Goal: Task Accomplishment & Management: Use online tool/utility

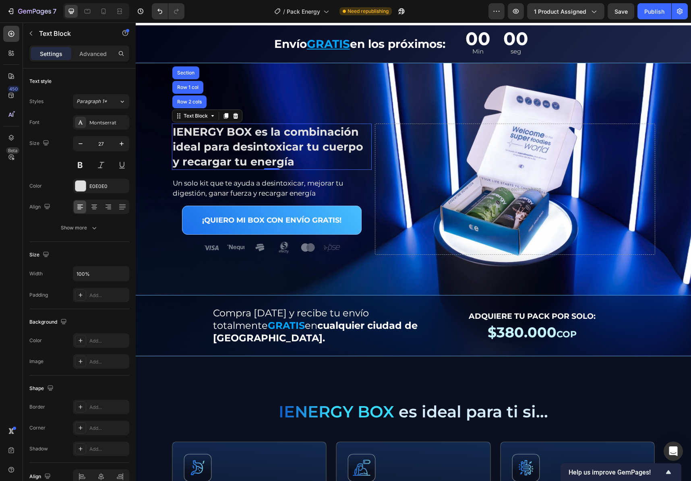
scroll to position [15, 0]
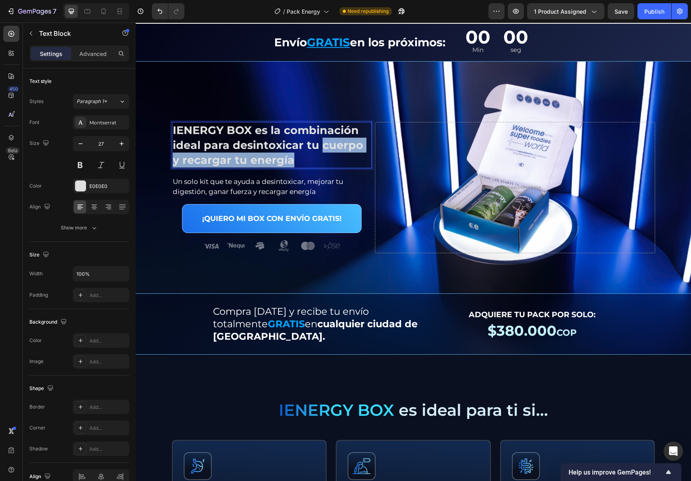
drag, startPoint x: 317, startPoint y: 144, endPoint x: 322, endPoint y: 156, distance: 12.6
click at [322, 156] on p "IENERGY BOX es la combinación ideal para desintoxicar tu cuerpo y recargar tu e…" at bounding box center [272, 145] width 198 height 45
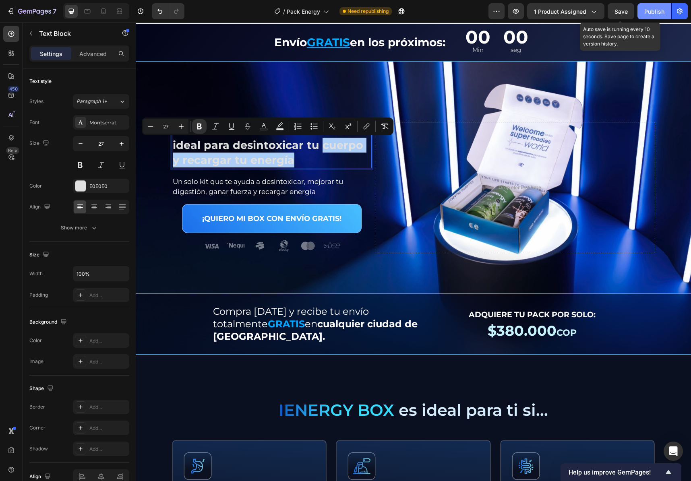
drag, startPoint x: 625, startPoint y: 16, endPoint x: 653, endPoint y: 15, distance: 28.2
click at [625, 16] on button "Save" at bounding box center [620, 11] width 27 height 16
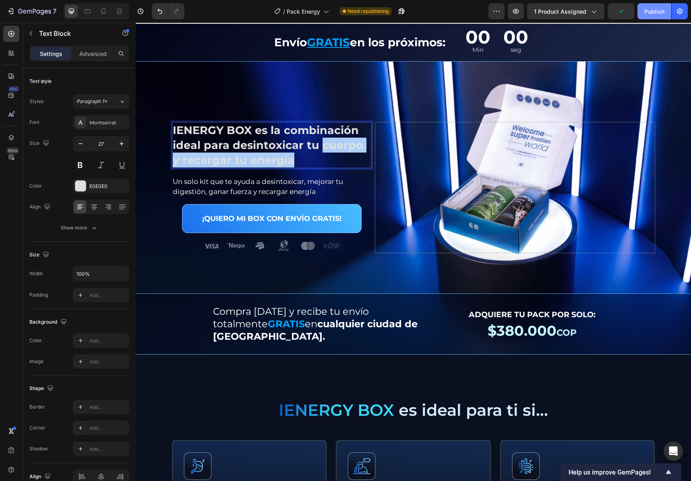
click at [653, 15] on div "Publish" at bounding box center [654, 11] width 20 height 8
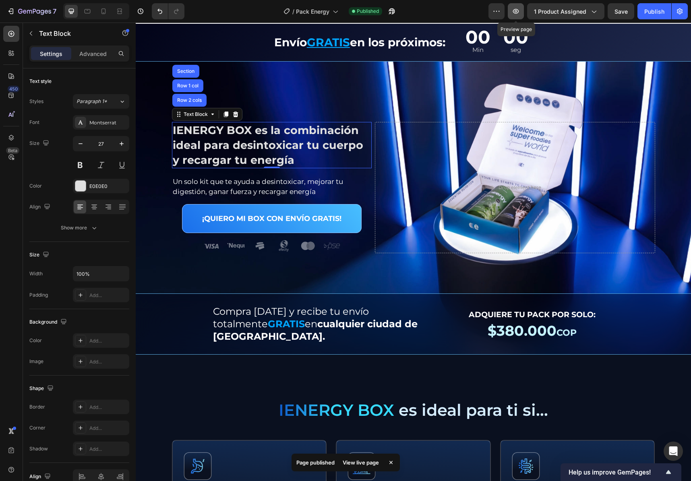
click at [519, 11] on icon "button" at bounding box center [515, 11] width 8 height 8
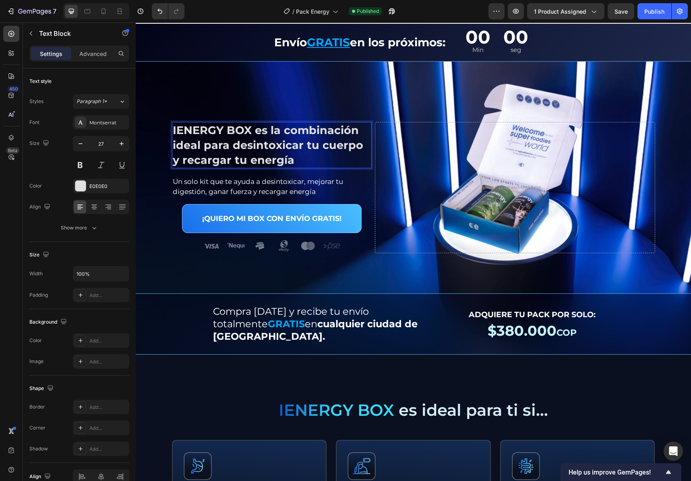
click at [348, 152] on p "IENERGY BOX es la combinación ideal para desintoxicar tu cuerpo y recargar tu e…" at bounding box center [272, 145] width 198 height 45
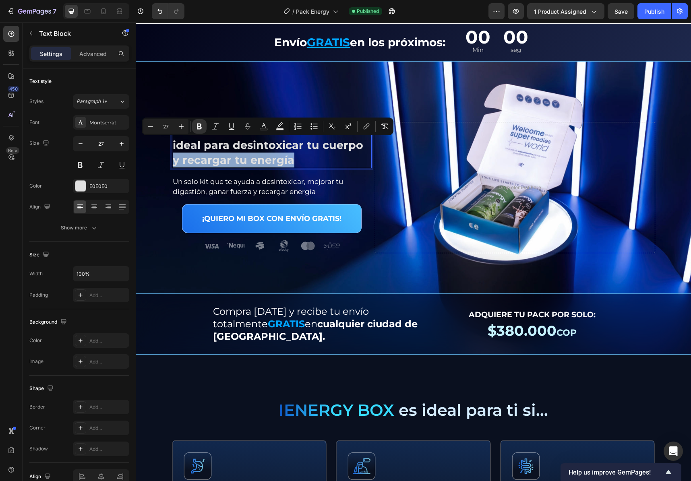
drag, startPoint x: 359, startPoint y: 148, endPoint x: 361, endPoint y: 158, distance: 10.7
click at [361, 158] on p "IENERGY BOX es la combinación ideal para desintoxicar tu cuerpo y recargar tu e…" at bounding box center [272, 145] width 198 height 45
drag, startPoint x: 359, startPoint y: 157, endPoint x: 309, endPoint y: 157, distance: 49.1
click at [359, 158] on p "IENERGY BOX es la combinación ideal para desintoxicar tu cuerpo y recargar tu e…" at bounding box center [272, 145] width 198 height 45
click at [292, 156] on p "IENERGY BOX es la combinación ideal para desintoxicar tu cuerpo y recargar tu e…" at bounding box center [272, 145] width 198 height 45
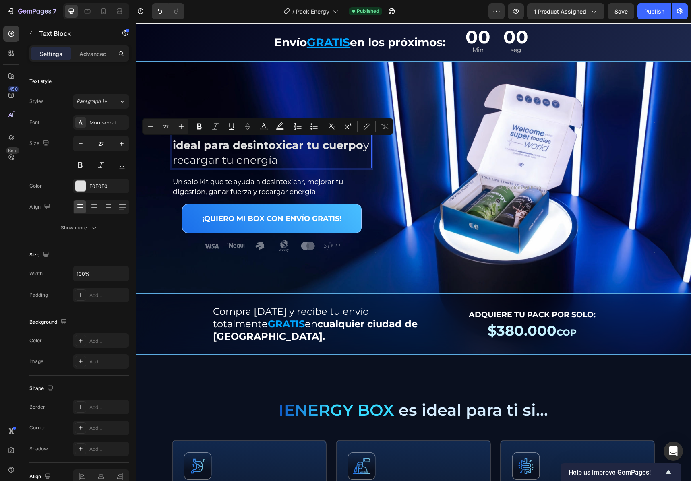
drag, startPoint x: 276, startPoint y: 164, endPoint x: 272, endPoint y: 164, distance: 4.0
click at [276, 164] on p "IENERGY BOX es la combinación ideal para desintoxicar tu cuerpo y recargar tu e…" at bounding box center [272, 145] width 198 height 45
drag, startPoint x: 270, startPoint y: 163, endPoint x: 264, endPoint y: 153, distance: 11.7
click at [269, 163] on p "IENERGY BOX es la combinación ideal para desintoxicar tu cuerpo y recargar tu e…" at bounding box center [272, 145] width 198 height 45
click at [262, 150] on strong "IENERGY BOX es la combinación ideal para desintoxicar tu cuerpo" at bounding box center [268, 138] width 190 height 28
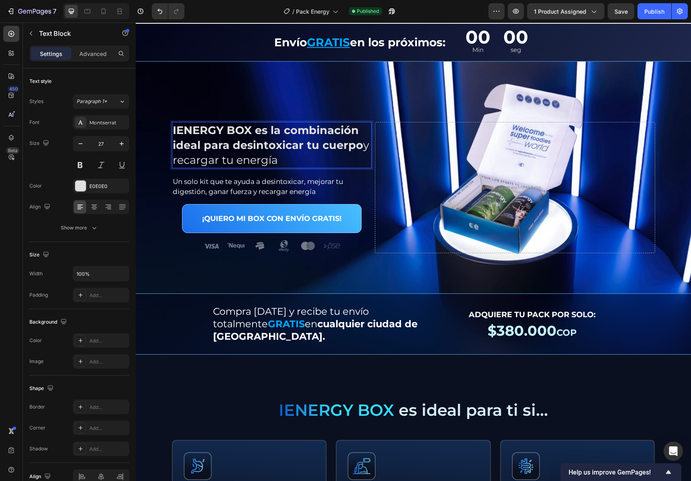
drag, startPoint x: 272, startPoint y: 161, endPoint x: 124, endPoint y: 163, distance: 148.1
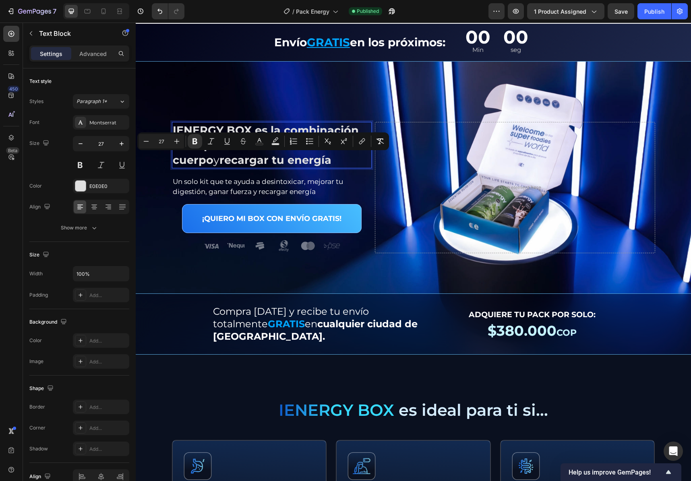
drag, startPoint x: 300, startPoint y: 161, endPoint x: 309, endPoint y: 160, distance: 9.3
click at [300, 161] on p "IENERGY BOX es la combinación ideal para desintoxicar tu cuerpo y recargar tu e…" at bounding box center [272, 145] width 198 height 45
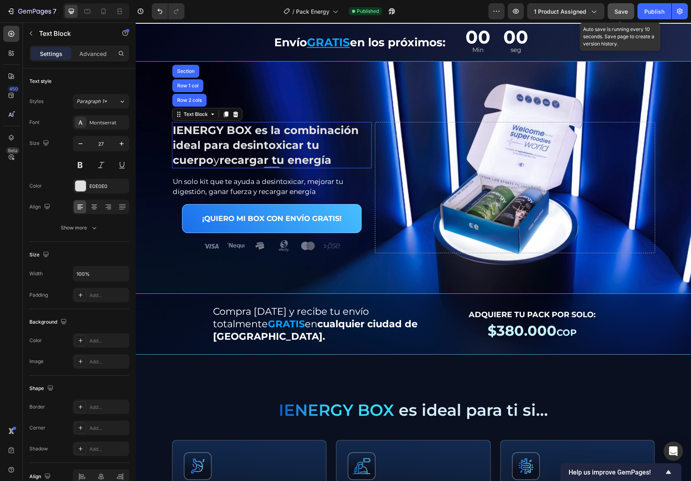
drag, startPoint x: 615, startPoint y: 10, endPoint x: 633, endPoint y: 14, distance: 18.3
click at [615, 10] on span "Save" at bounding box center [620, 11] width 13 height 7
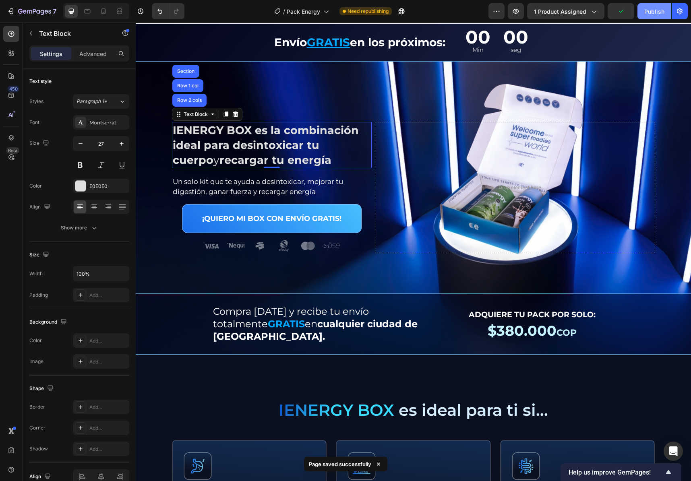
click at [646, 13] on div "Publish" at bounding box center [654, 11] width 20 height 8
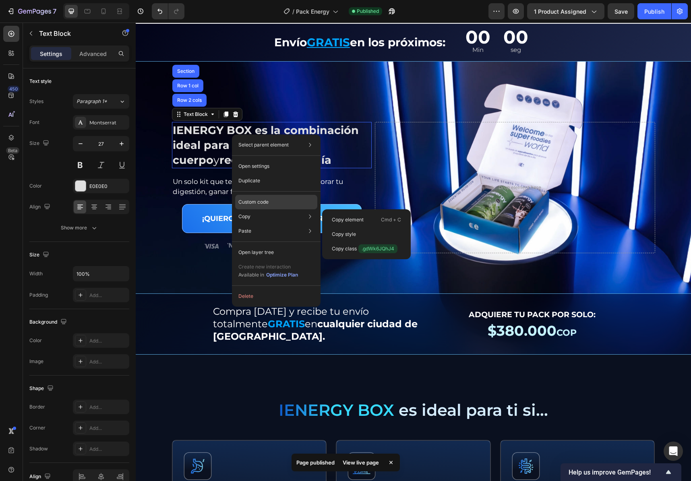
click at [262, 200] on p "Custom code" at bounding box center [253, 201] width 30 height 7
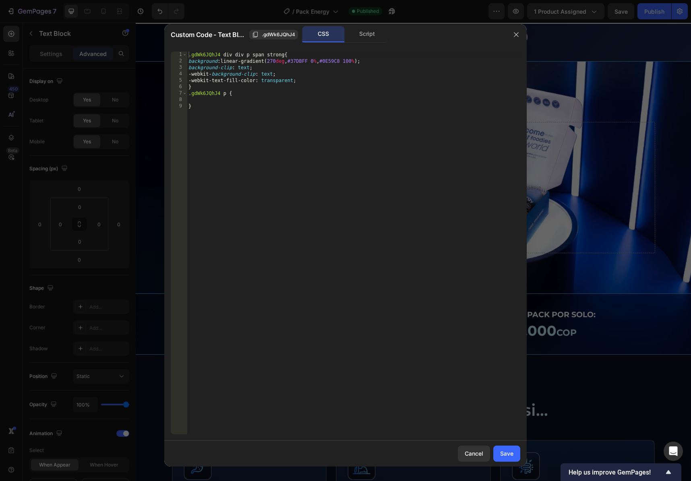
click at [264, 146] on div ".gdWk6JQhJ4 div div p span strong { background : linear-gradient( 270 deg , #37…" at bounding box center [353, 250] width 333 height 396
click at [227, 56] on div ".gdWk6JQhJ4 div div p span strong { background : linear-gradient( 270 deg , #37…" at bounding box center [353, 250] width 333 height 396
drag, startPoint x: 241, startPoint y: 55, endPoint x: 251, endPoint y: 56, distance: 10.9
click at [241, 55] on div ".gdWk6JQhJ4 div div p span strong { background : linear-gradient( 270 deg , #37…" at bounding box center [353, 250] width 333 height 396
drag, startPoint x: 251, startPoint y: 56, endPoint x: 262, endPoint y: 56, distance: 10.1
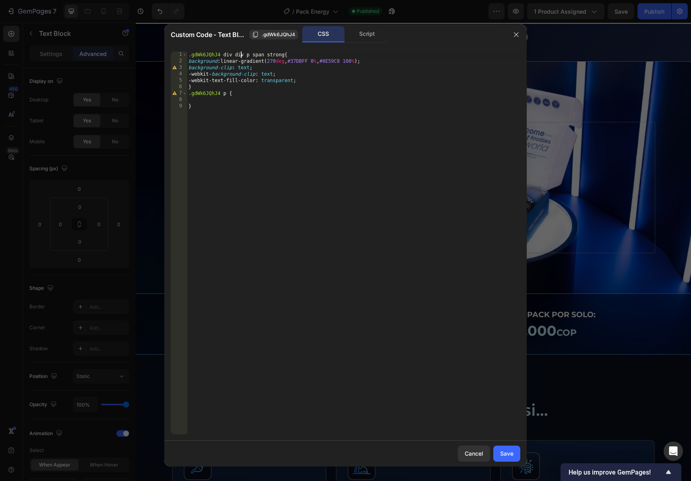
click at [251, 56] on div ".gdWk6JQhJ4 div div p span strong { background : linear-gradient( 270 deg , #37…" at bounding box center [353, 250] width 333 height 396
click at [261, 56] on div ".gdWk6JQhJ4 div div p span strong { background : linear-gradient( 270 deg , #37…" at bounding box center [353, 250] width 333 height 396
type textarea ".gdWk6JQhJ4 div div p strong{"
click at [501, 445] on button "Save" at bounding box center [506, 453] width 27 height 16
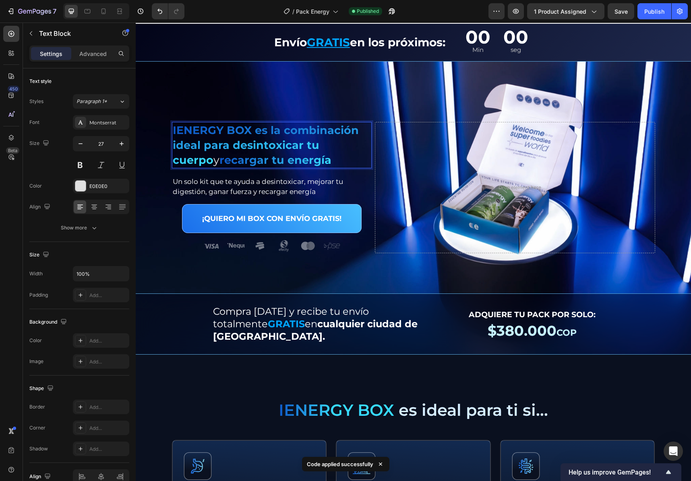
click at [287, 144] on strong "IENERGY BOX es la combinación ideal para desintoxicar tu cuerpo" at bounding box center [266, 145] width 186 height 43
click at [322, 142] on strong "IENERGY BOX es la combinación ideal para desintoxicar tu cuerpo" at bounding box center [266, 145] width 186 height 43
drag, startPoint x: 322, startPoint y: 142, endPoint x: 354, endPoint y: 144, distance: 31.8
click at [323, 142] on strong "IENERGY BOX es la combinación ideal para desintoxicar tu cuerpo" at bounding box center [266, 145] width 186 height 43
click at [361, 144] on p "IENERGY BOX es la combinación ideal para desintoxicar tu cuerpo y recargar tu e…" at bounding box center [272, 145] width 198 height 45
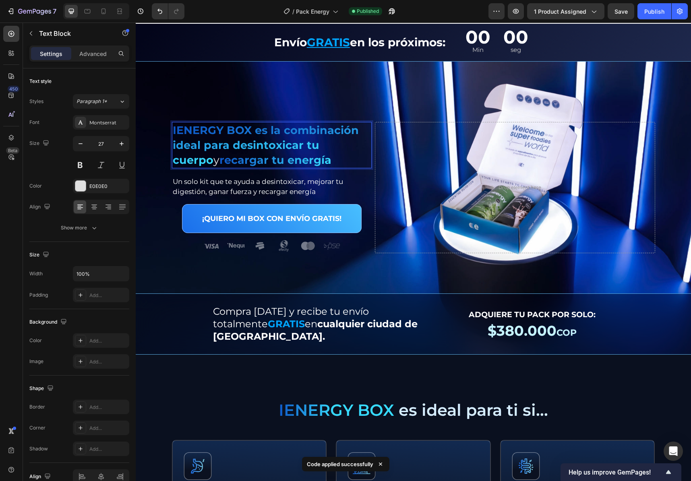
drag, startPoint x: 364, startPoint y: 147, endPoint x: 359, endPoint y: 146, distance: 5.0
click at [360, 146] on p "IENERGY BOX es la combinación ideal para desintoxicar tu cuerpo y recargar tu e…" at bounding box center [272, 145] width 198 height 45
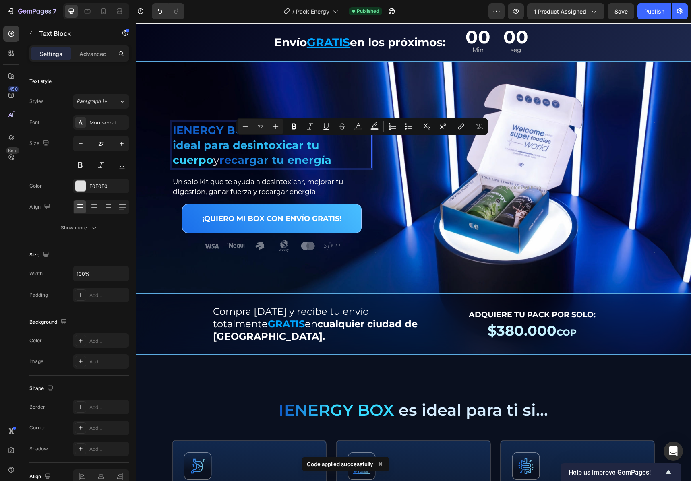
click at [354, 145] on strong "IENERGY BOX es la combinación ideal para desintoxicar tu cuerpo" at bounding box center [266, 145] width 186 height 43
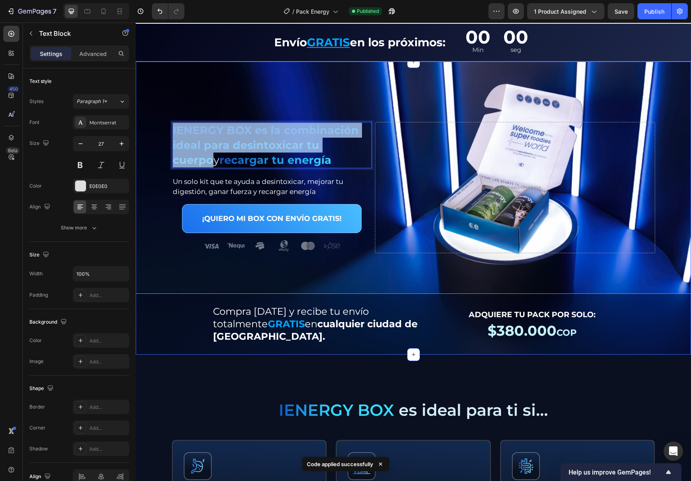
drag, startPoint x: 259, startPoint y: 141, endPoint x: 167, endPoint y: 127, distance: 93.2
click at [167, 127] on div "IENERGY BOX es la combinación ideal para desintoxicar tu cuerpo y recargar tu e…" at bounding box center [413, 238] width 555 height 233
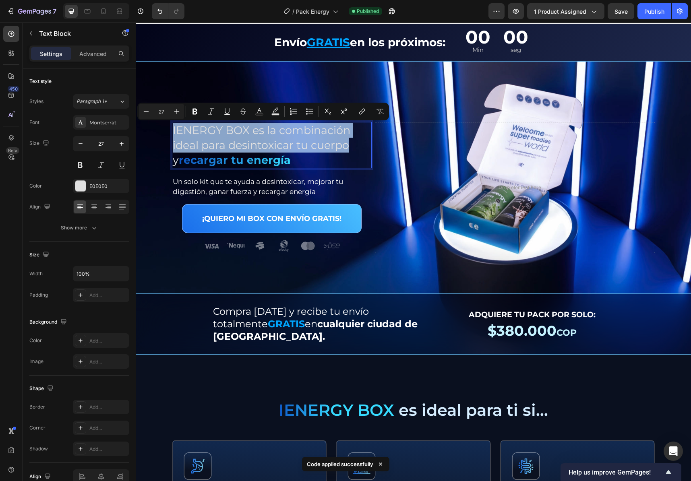
click at [228, 142] on p "IENERGY BOX es la combinación ideal para desintoxicar tu cuerpo y recargar tu e…" at bounding box center [272, 145] width 198 height 45
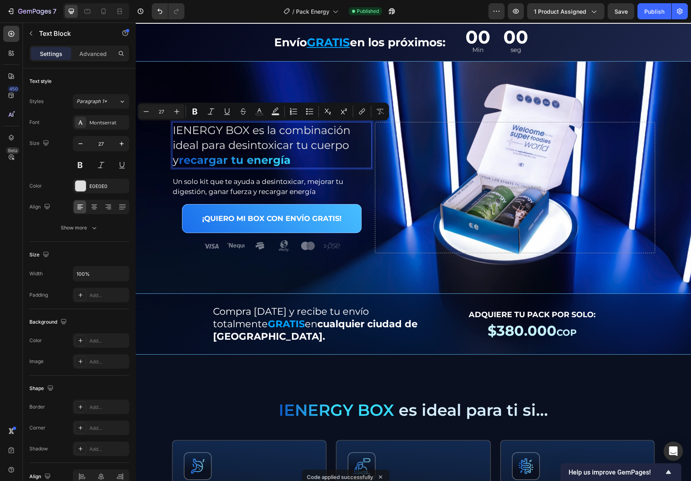
click at [352, 151] on p "IENERGY BOX es la combinación ideal para desintoxicar tu cuerpo y recargar tu e…" at bounding box center [272, 145] width 198 height 45
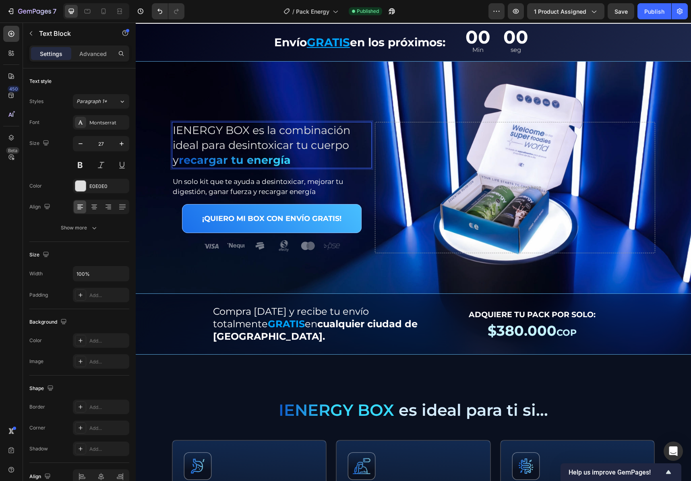
click at [345, 153] on p "IENERGY BOX es la combinación ideal para desintoxicar tu cuerpo y recargar tu e…" at bounding box center [272, 145] width 198 height 45
click at [311, 161] on p "IENERGY BOX es la combinación ideal para desintoxicar tu cuerpo y recargar tu e…" at bounding box center [272, 145] width 198 height 45
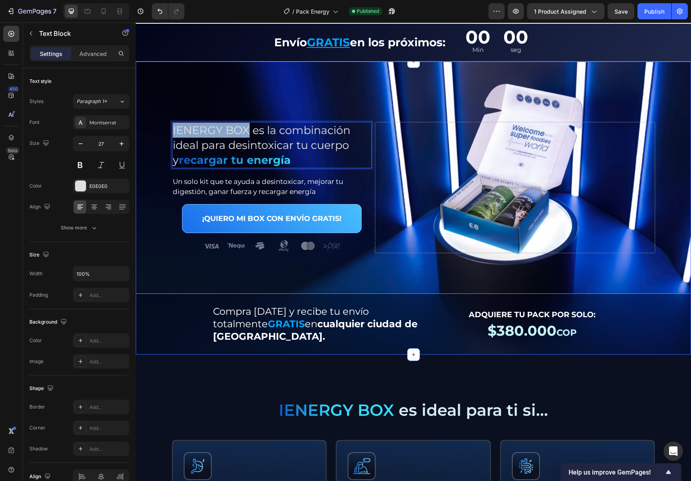
drag, startPoint x: 244, startPoint y: 130, endPoint x: 148, endPoint y: 134, distance: 96.6
click at [148, 134] on div "IENERGY BOX es la combinación ideal para desintoxicar tu cuerpo y recargar tu e…" at bounding box center [413, 238] width 555 height 233
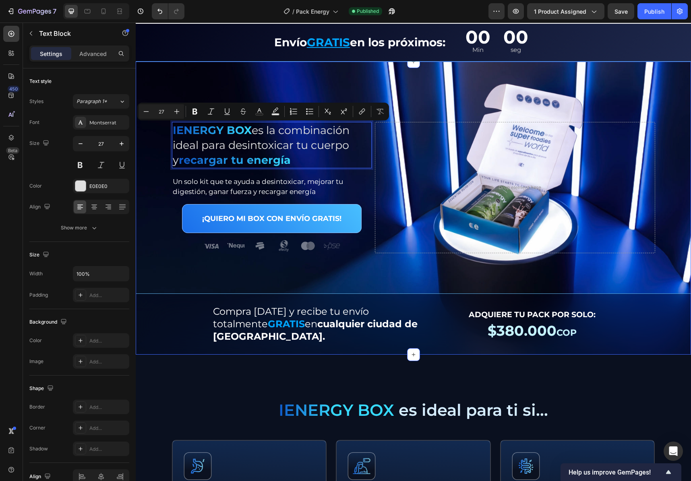
click at [156, 140] on div "IENERGY BOX es la combinación ideal para desintoxicar tu cuerpo y recargar tu e…" at bounding box center [413, 238] width 555 height 233
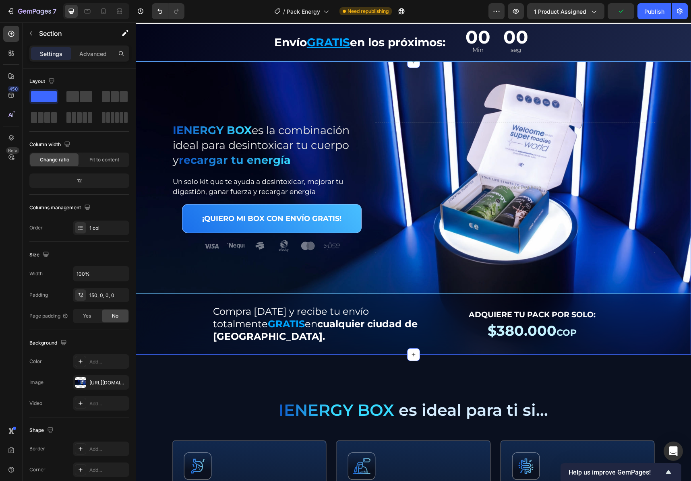
drag, startPoint x: 644, startPoint y: 18, endPoint x: 528, endPoint y: 21, distance: 115.9
click at [644, 18] on button "Publish" at bounding box center [654, 11] width 34 height 16
drag, startPoint x: 517, startPoint y: 331, endPoint x: 513, endPoint y: 330, distance: 4.4
click at [517, 331] on span "$380.000" at bounding box center [521, 330] width 69 height 17
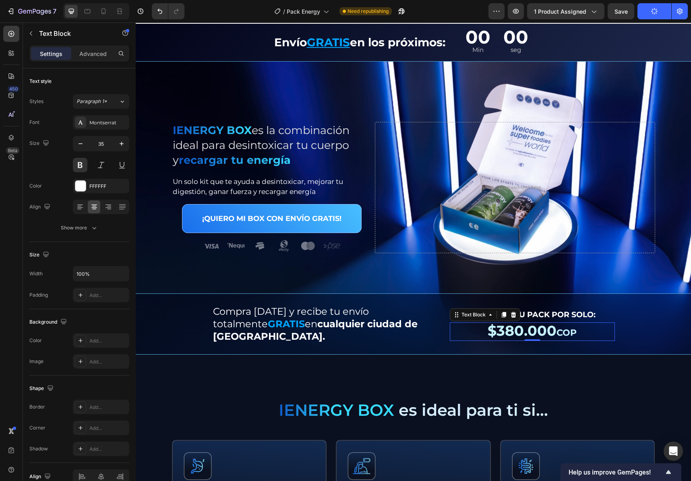
click at [509, 328] on span "$380.000" at bounding box center [521, 330] width 69 height 17
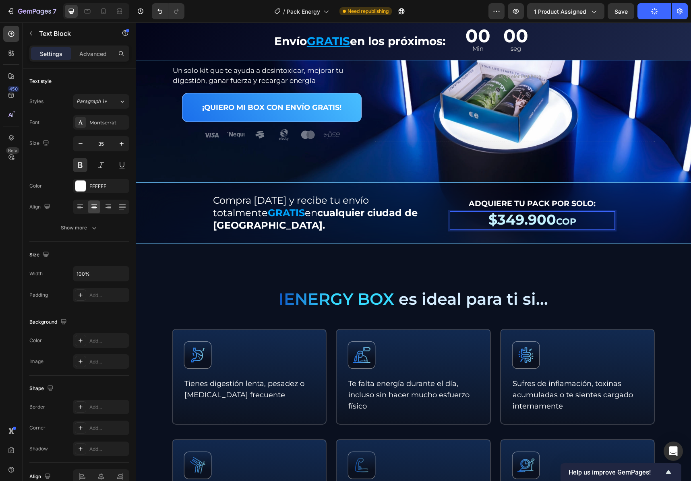
scroll to position [296, 0]
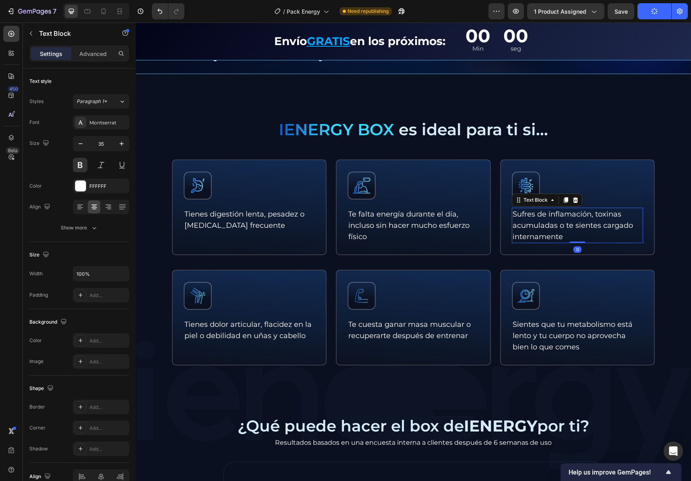
click at [530, 208] on p "Sufres de inflamación, toxinas acumuladas o te sientes cargado internamente" at bounding box center [577, 225] width 130 height 34
click at [574, 164] on div "Icon Sufres de inflamación, toxinas acumuladas o te sientes cargado internament…" at bounding box center [577, 207] width 155 height 96
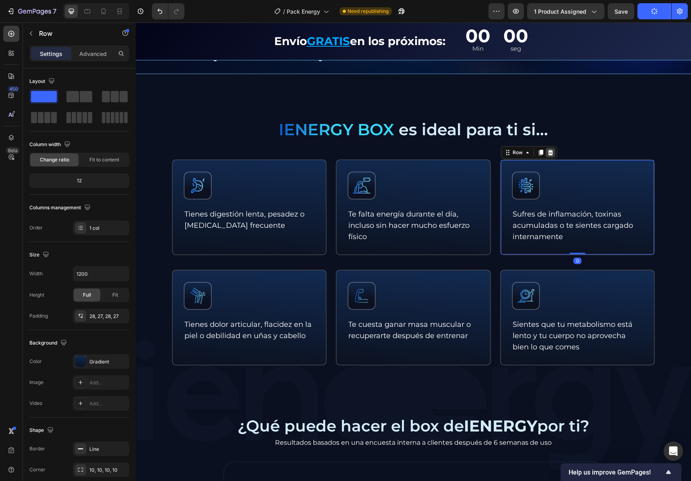
click at [549, 149] on icon at bounding box center [550, 152] width 6 height 6
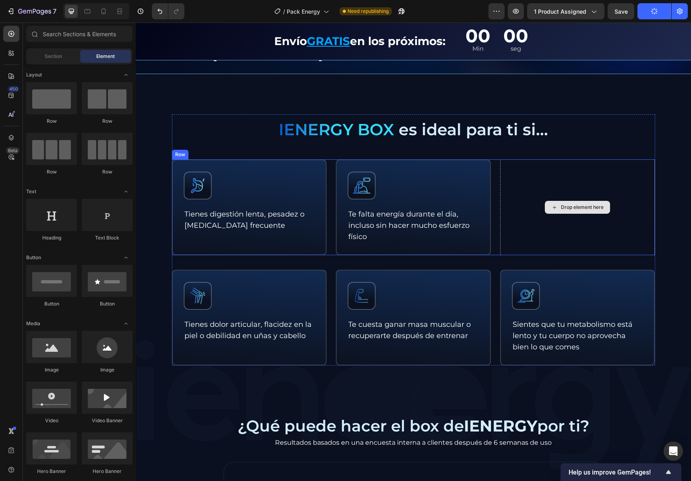
click at [558, 174] on div "Drop element here" at bounding box center [577, 207] width 155 height 96
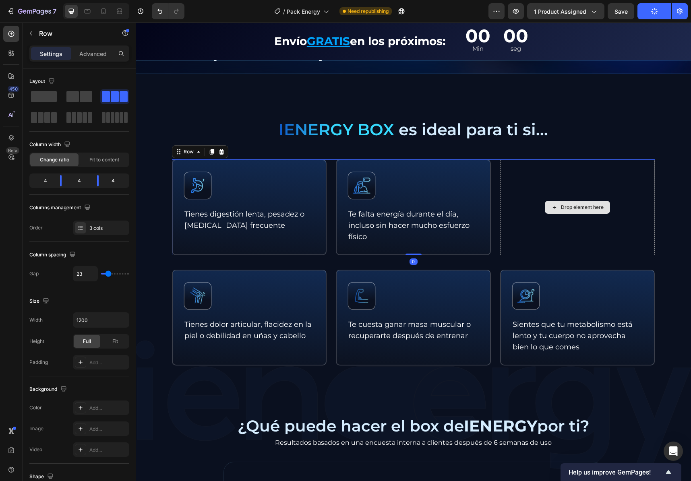
click at [491, 172] on div "Icon Tienes digestión lenta, pesadez o [MEDICAL_DATA] frecuente Text Block Row …" at bounding box center [413, 207] width 483 height 96
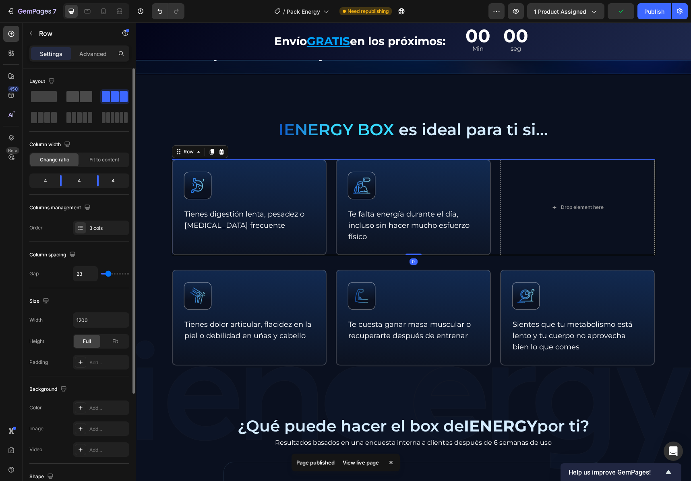
click at [81, 96] on span at bounding box center [86, 96] width 12 height 11
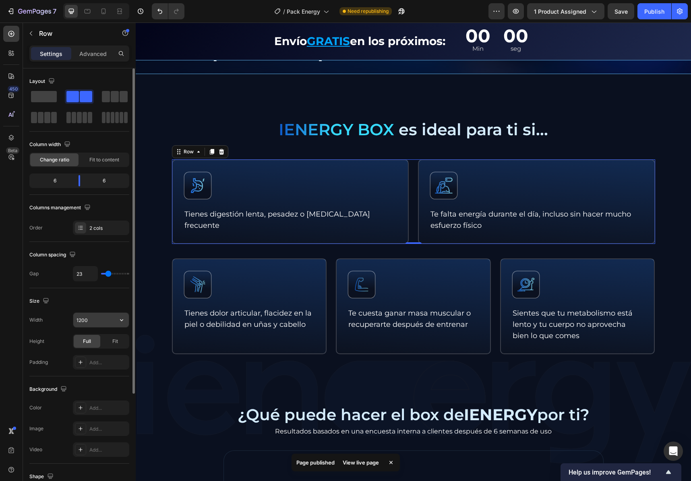
click at [96, 320] on input "1200" at bounding box center [101, 320] width 56 height 14
click at [119, 321] on icon "button" at bounding box center [121, 320] width 8 height 8
click at [93, 355] on p "Full 100%" at bounding box center [99, 355] width 46 height 7
drag, startPoint x: 96, startPoint y: 325, endPoint x: 89, endPoint y: 324, distance: 6.9
click at [93, 324] on input "100%" at bounding box center [101, 320] width 56 height 14
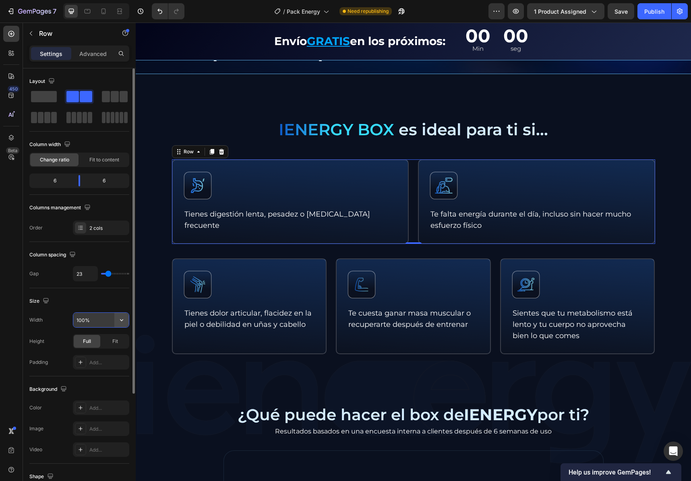
click at [115, 318] on button "button" at bounding box center [121, 320] width 14 height 14
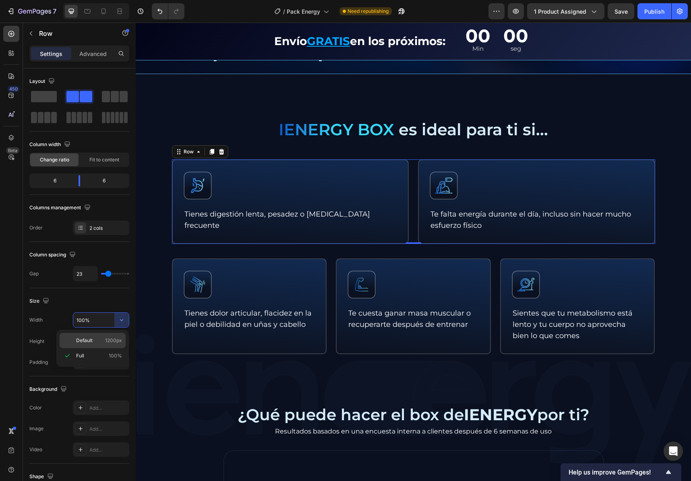
click at [101, 338] on p "Default 1200px" at bounding box center [99, 340] width 46 height 7
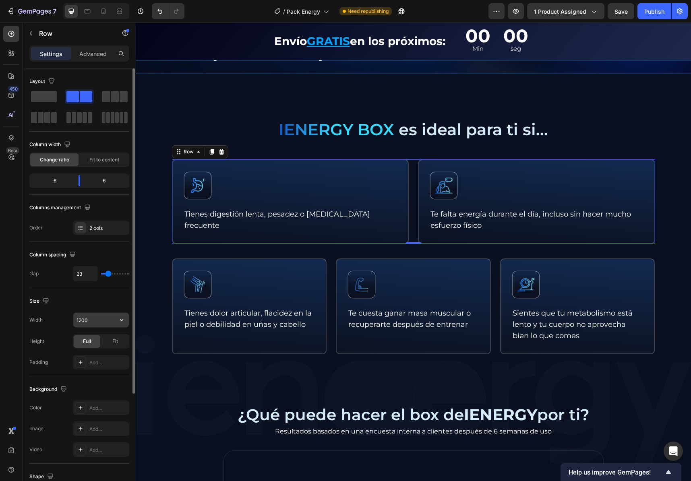
click at [86, 321] on input "1200" at bounding box center [101, 320] width 56 height 14
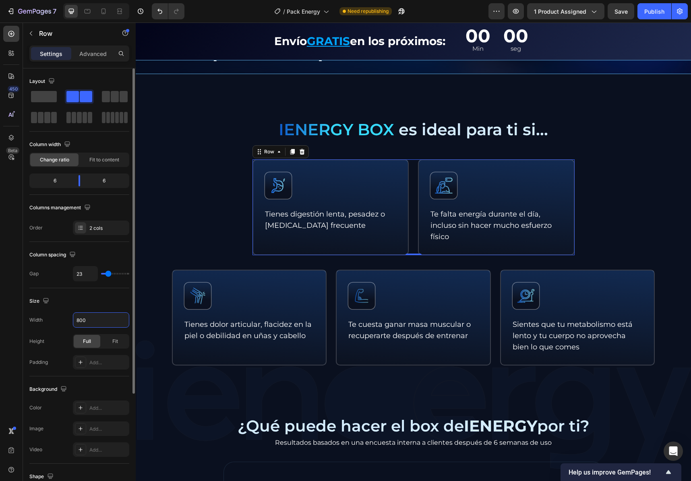
type input "801"
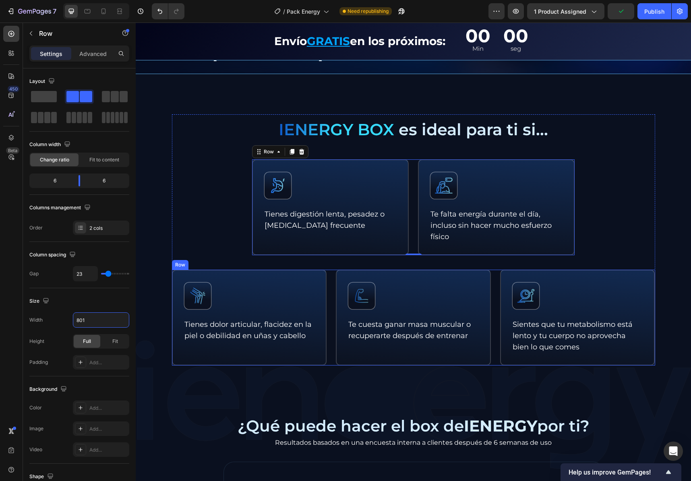
click at [502, 277] on div "Icon Sientes que tu metabolismo está lento y tu cuerpo no aprovecha bien lo que…" at bounding box center [577, 318] width 155 height 96
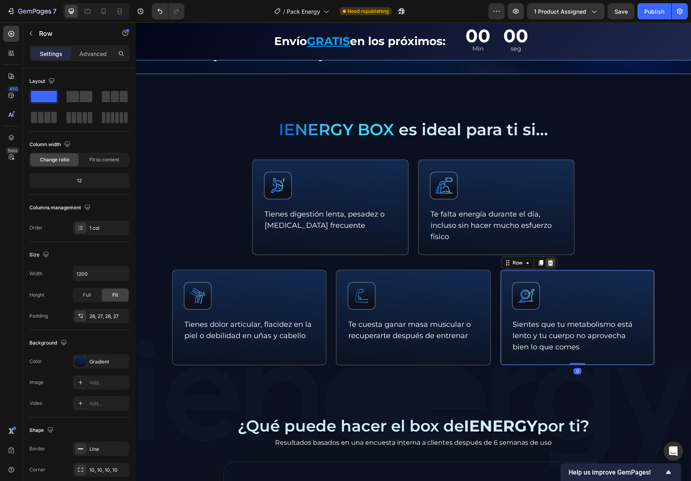
click at [548, 260] on icon at bounding box center [549, 263] width 5 height 6
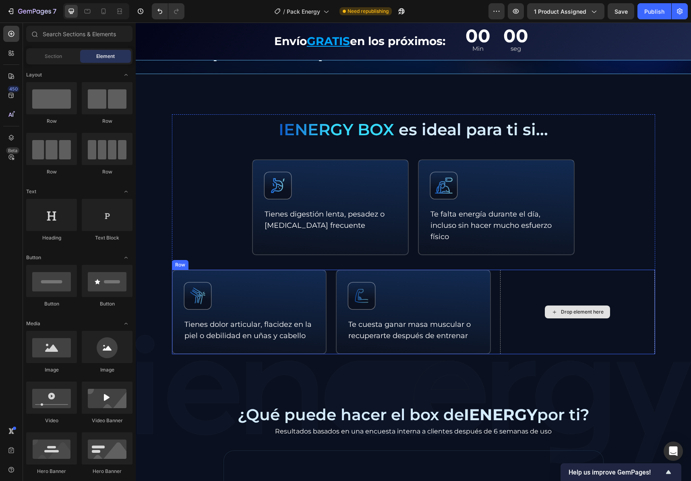
click at [494, 278] on div "Icon Tienes dolor articular, flacidez en la piel o debilidad en uñas y cabello …" at bounding box center [413, 312] width 483 height 85
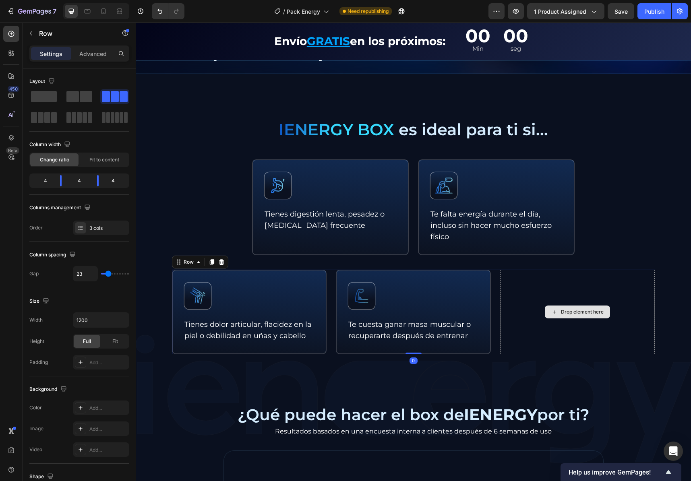
click at [526, 279] on div "Drop element here" at bounding box center [577, 312] width 155 height 85
click at [77, 101] on span at bounding box center [72, 96] width 12 height 11
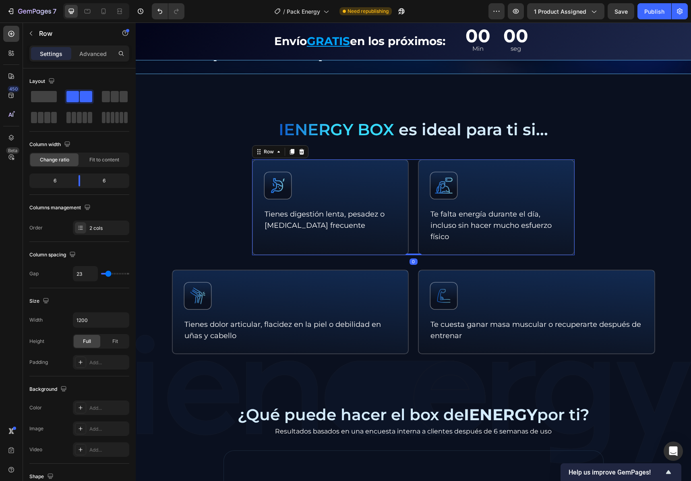
click at [408, 236] on div "Icon Tienes digestión lenta, pesadez o [MEDICAL_DATA] frecuente Text Block Row …" at bounding box center [413, 207] width 322 height 96
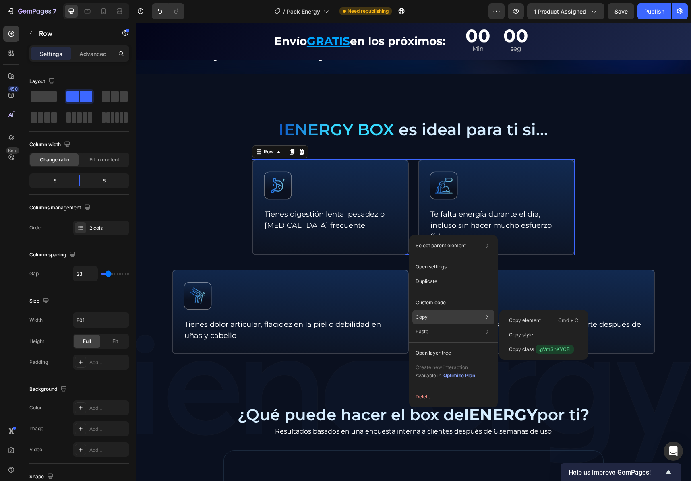
click at [429, 317] on div "Copy Copy element Cmd + C Copy style Copy class .gVmSnKYCFl" at bounding box center [453, 317] width 82 height 14
click at [530, 336] on p "Copy style" at bounding box center [521, 334] width 24 height 7
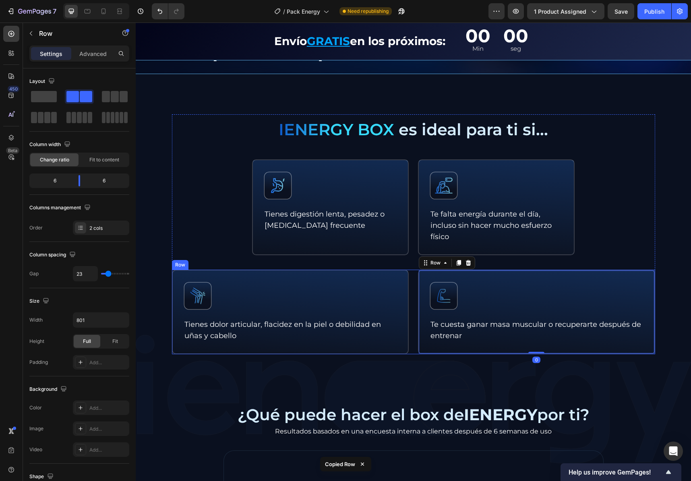
click at [414, 289] on div "Icon Tienes dolor articular, flacidez en la piel o debilidad en uñas y cabello …" at bounding box center [413, 312] width 483 height 85
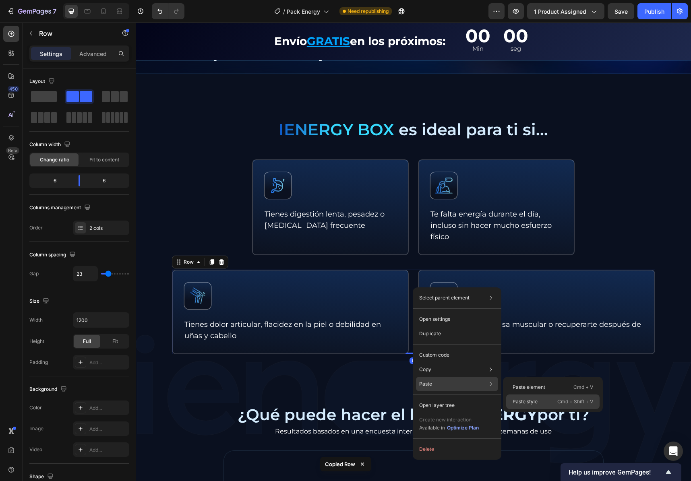
click at [533, 398] on p "Paste style" at bounding box center [524, 401] width 25 height 7
type input "801"
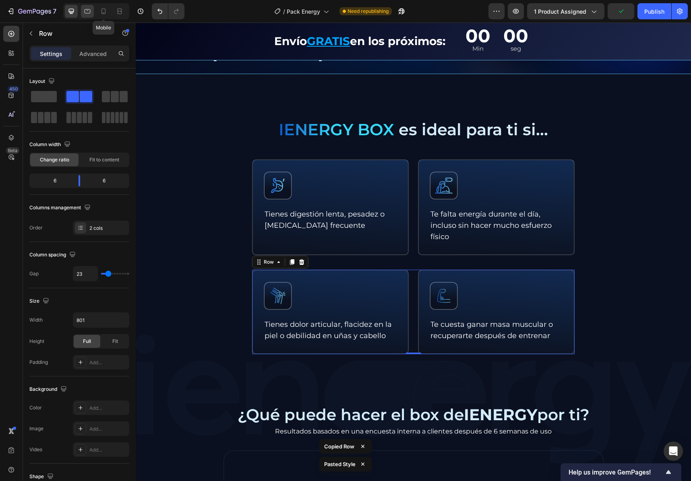
drag, startPoint x: 102, startPoint y: 12, endPoint x: 84, endPoint y: 12, distance: 18.5
click at [102, 12] on icon at bounding box center [103, 11] width 8 height 8
type input "0"
type input "80%"
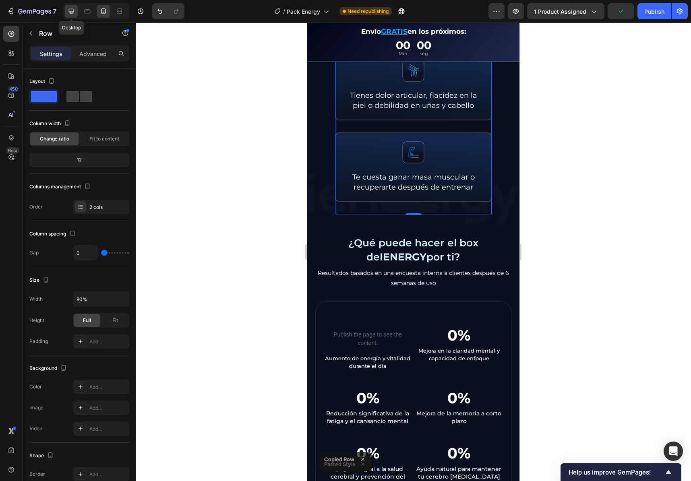
click at [72, 11] on icon at bounding box center [71, 11] width 5 height 5
type input "23"
type input "801"
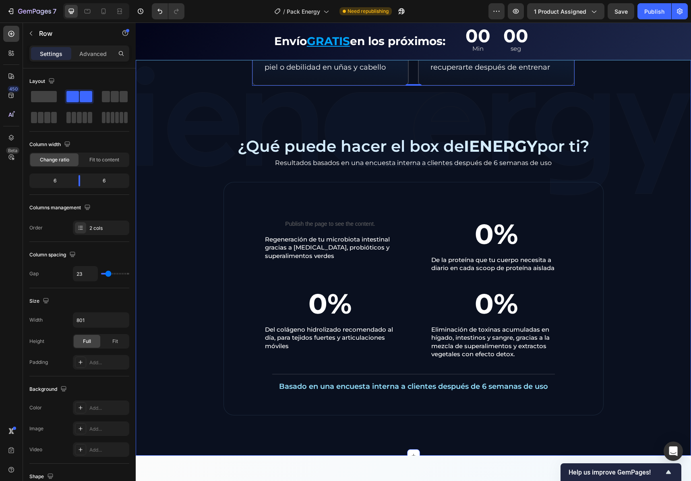
scroll to position [636, 0]
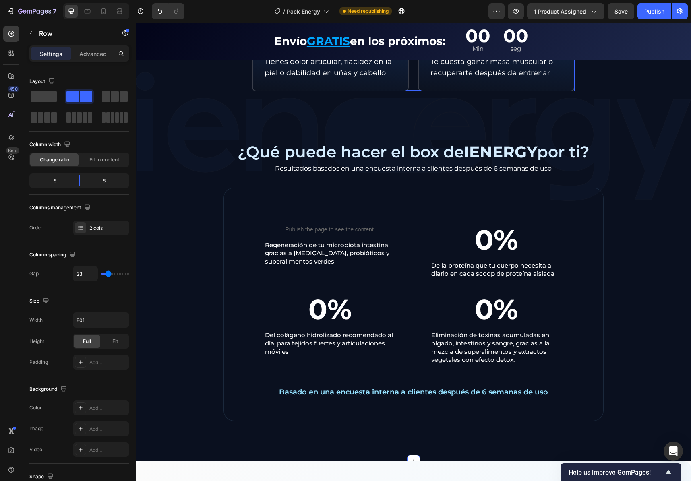
click at [158, 176] on div "IENERGY BOX es ideal para ti si... Text Block Icon Tienes digestión lenta, pesa…" at bounding box center [413, 136] width 555 height 569
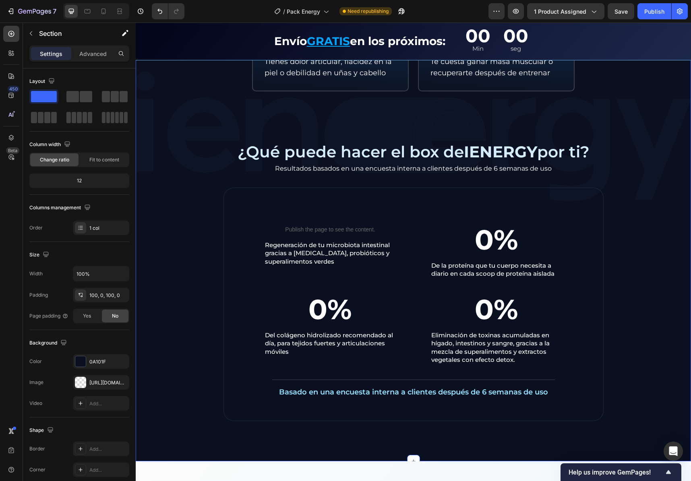
click at [276, 146] on p "¿Qué puede hacer el box de IENERGY por ti?" at bounding box center [413, 151] width 481 height 15
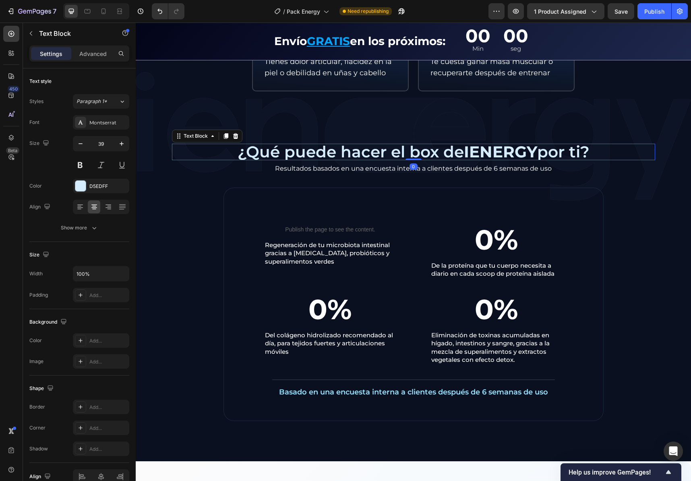
click at [309, 142] on div "IENERGY BOX es ideal para ti si... Text Block Icon Tienes digestión lenta, pesa…" at bounding box center [413, 136] width 555 height 569
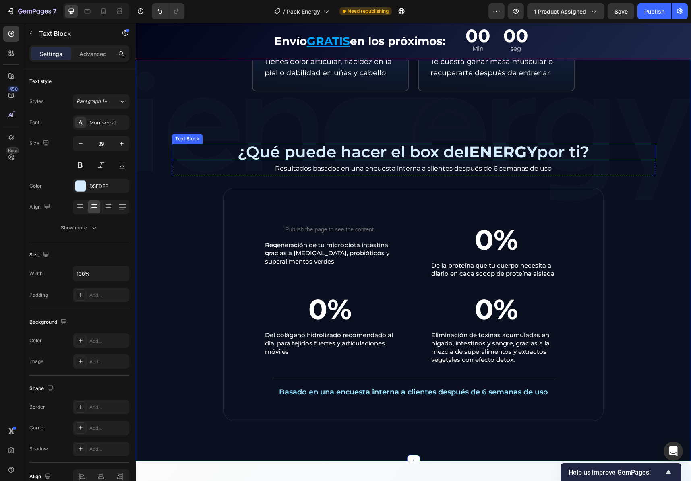
click at [254, 156] on p "¿Qué puede hacer el box de IENERGY por ti?" at bounding box center [413, 151] width 481 height 15
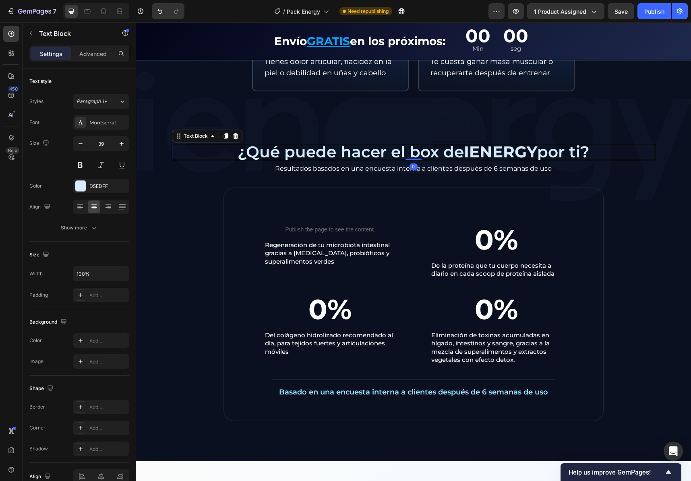
drag, startPoint x: 230, startPoint y: 136, endPoint x: 231, endPoint y: 155, distance: 18.9
click at [233, 136] on icon at bounding box center [235, 136] width 5 height 6
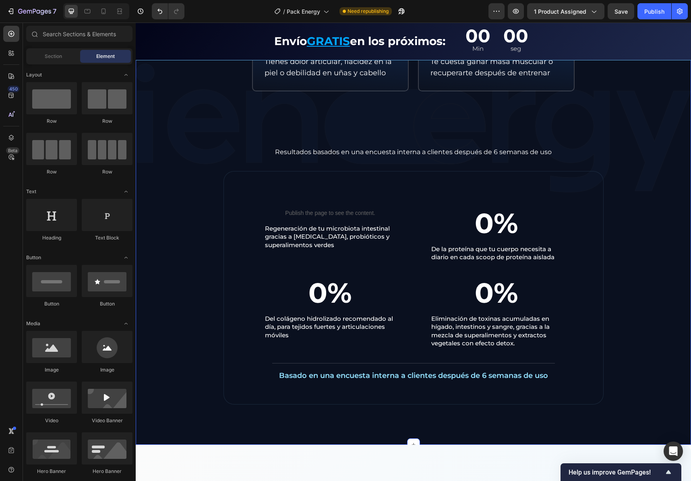
drag, startPoint x: 231, startPoint y: 161, endPoint x: 232, endPoint y: 155, distance: 5.2
click at [231, 161] on div "IENERGY BOX es ideal para ti si... Text Block Icon Tienes digestión lenta, pesa…" at bounding box center [413, 128] width 555 height 553
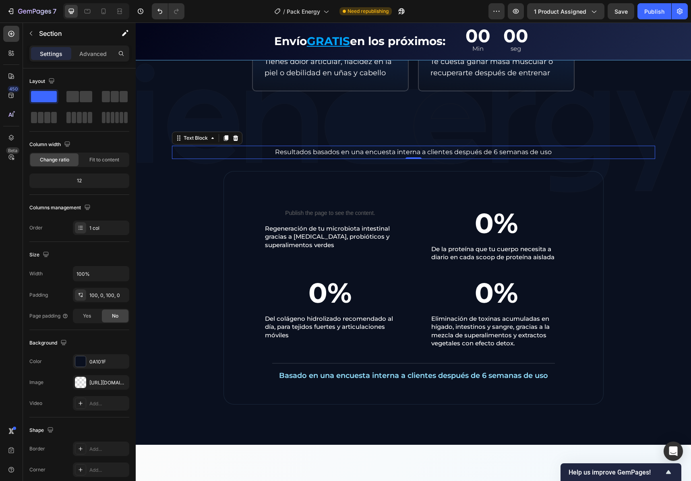
click at [232, 155] on p "Resultados basados en una encuesta interna a clientes después de 6 semanas de u…" at bounding box center [413, 152] width 481 height 12
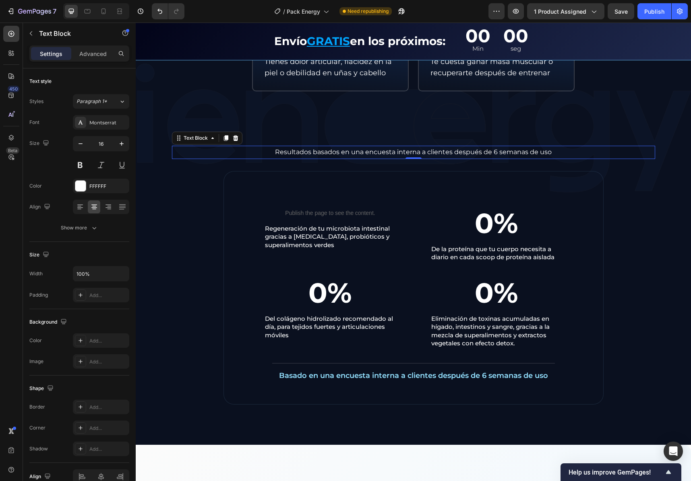
click at [232, 139] on icon at bounding box center [235, 138] width 6 height 6
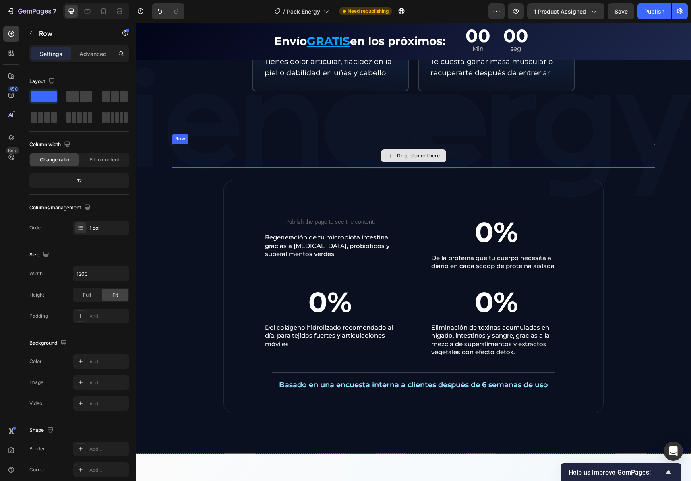
click at [218, 147] on div "Drop element here" at bounding box center [413, 156] width 483 height 24
drag, startPoint x: 219, startPoint y: 138, endPoint x: 224, endPoint y: 145, distance: 8.5
click at [220, 138] on icon at bounding box center [221, 136] width 5 height 6
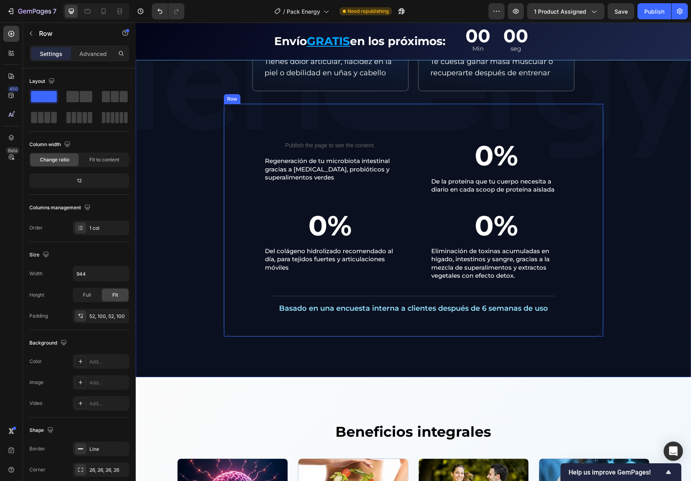
click at [230, 117] on div "Publish the page to see the content. Custom Code Regeneración de tu microbiota …" at bounding box center [413, 219] width 380 height 233
drag, startPoint x: 267, startPoint y: 96, endPoint x: 271, endPoint y: 108, distance: 12.7
click at [270, 96] on icon at bounding box center [273, 96] width 6 height 6
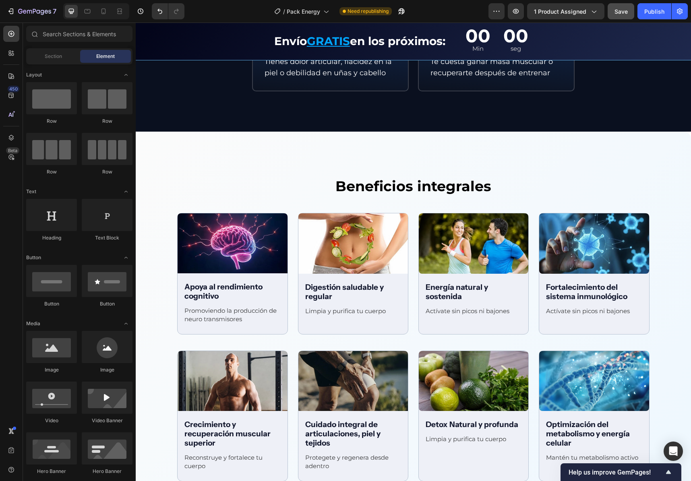
click at [658, 7] on div "Publish" at bounding box center [654, 11] width 20 height 8
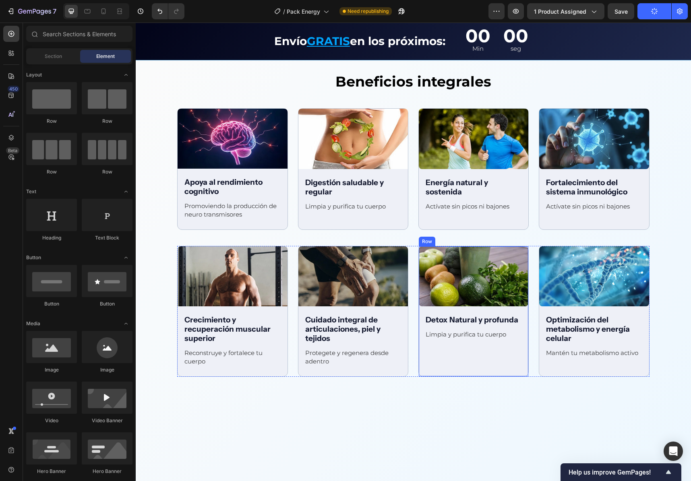
scroll to position [759, 0]
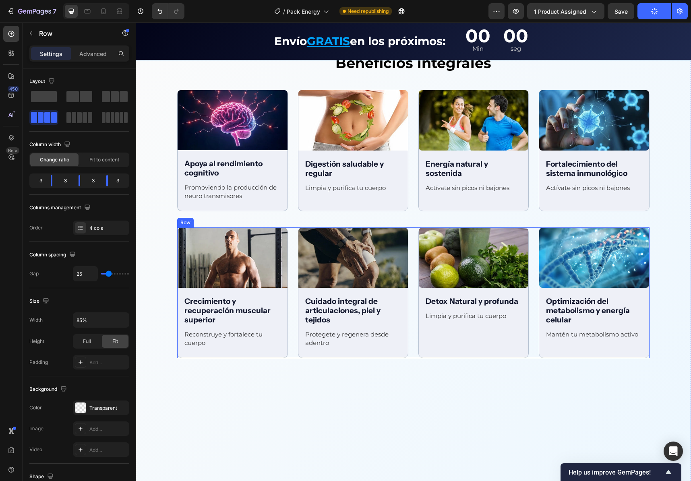
click at [412, 234] on div "Image Crecimiento y recuperación muscular superior Text Block Reconstruye y for…" at bounding box center [413, 292] width 472 height 131
click at [226, 218] on icon at bounding box center [226, 220] width 5 height 6
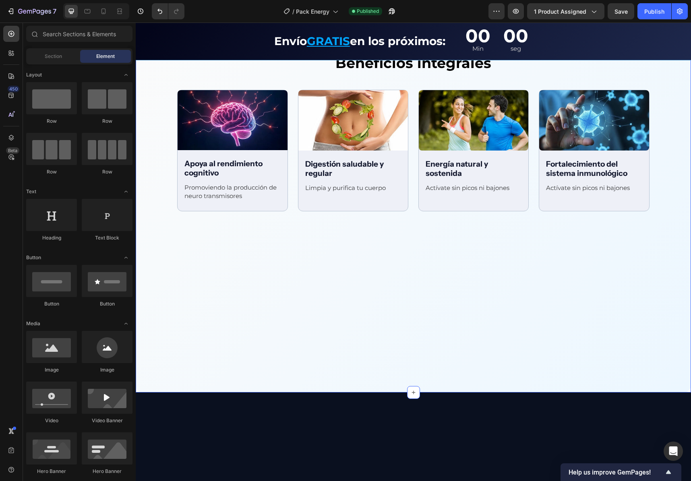
click at [390, 238] on div "Beneficios integrales Text Block Row Image Apoya al rendimiento cognitivo Text …" at bounding box center [413, 200] width 555 height 384
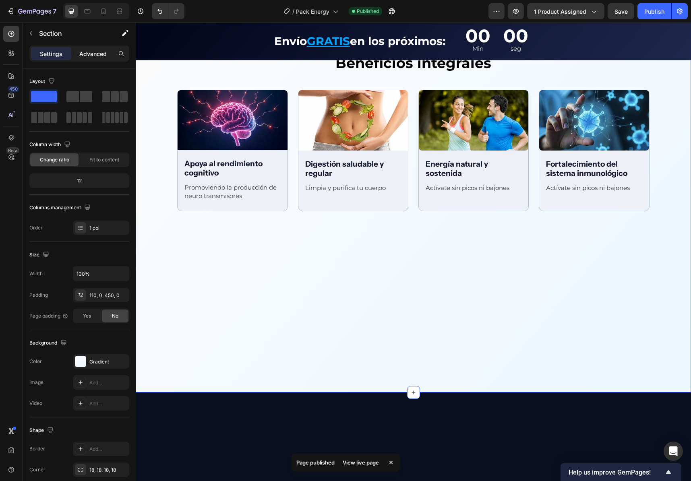
click at [85, 53] on p "Advanced" at bounding box center [92, 53] width 27 height 8
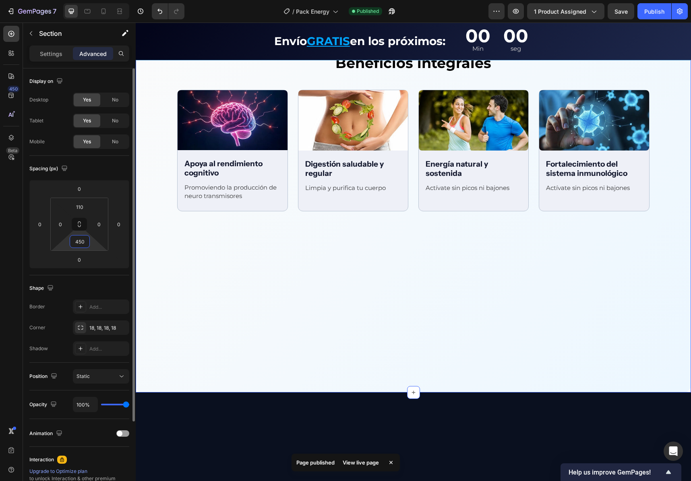
click at [80, 244] on input "450" at bounding box center [80, 241] width 16 height 12
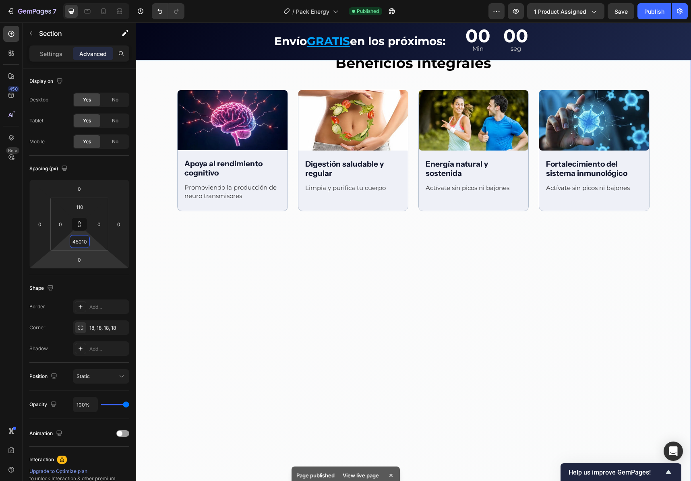
scroll to position [0, 0]
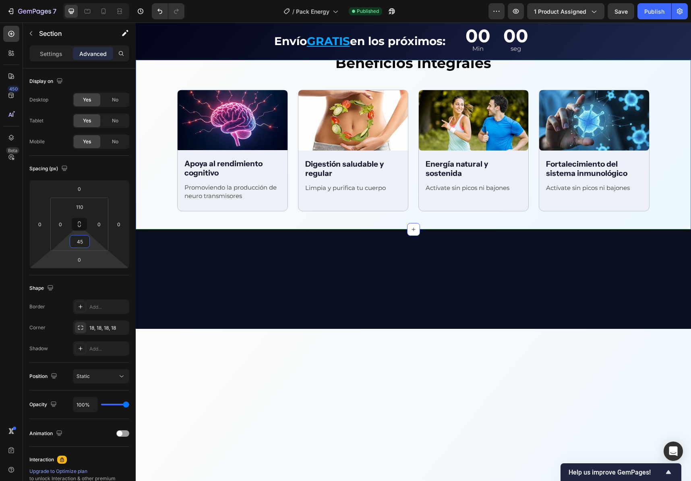
type input "4"
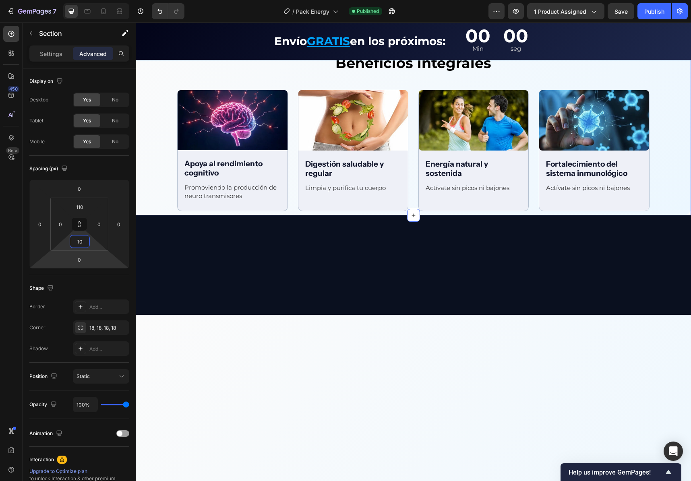
type input "100"
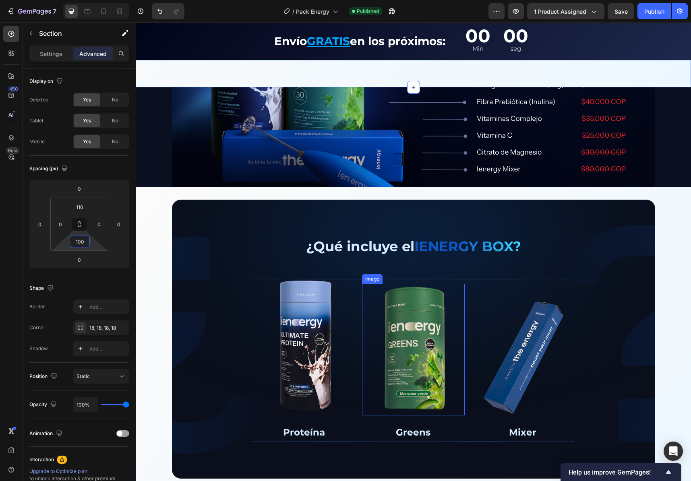
scroll to position [807, 0]
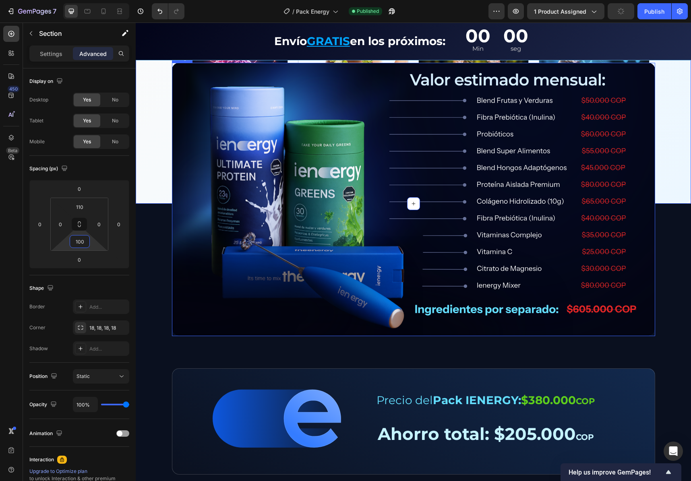
click at [237, 200] on img at bounding box center [413, 199] width 483 height 273
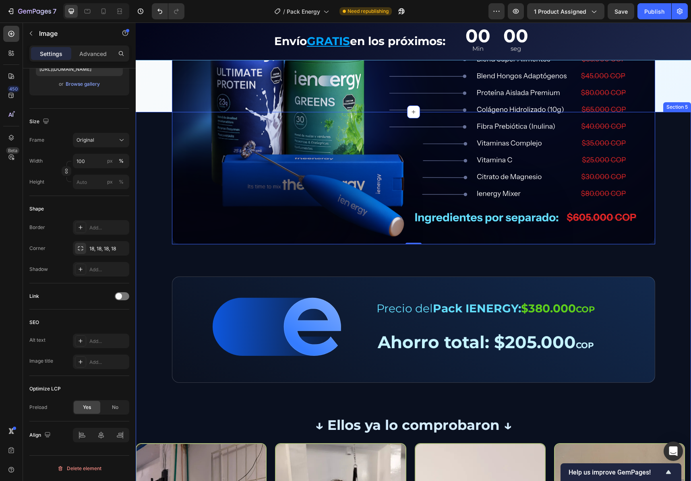
scroll to position [1014, 0]
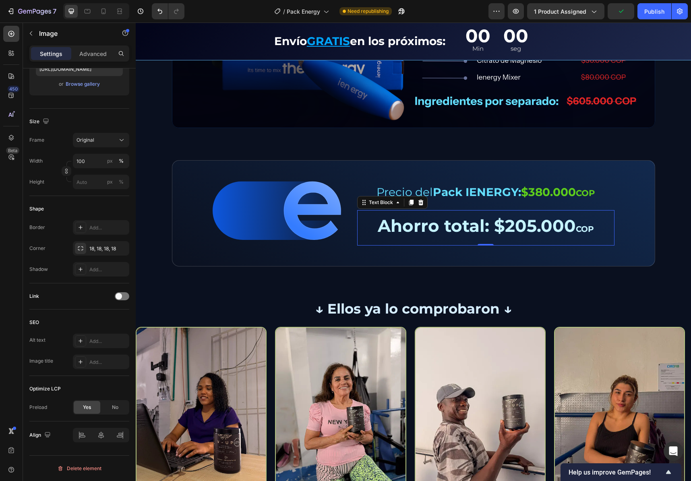
drag, startPoint x: 550, startPoint y: 239, endPoint x: 540, endPoint y: 229, distance: 14.8
click at [550, 238] on p "Ahorro total: $205.000 COP" at bounding box center [486, 228] width 256 height 34
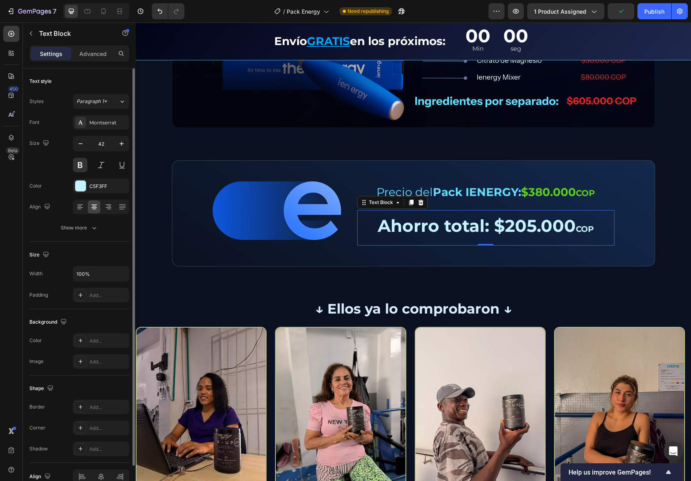
drag, startPoint x: 540, startPoint y: 229, endPoint x: 533, endPoint y: 227, distance: 6.6
click at [540, 229] on p "Ahorro total: $205.000 COP" at bounding box center [486, 228] width 256 height 34
drag, startPoint x: 599, startPoint y: 240, endPoint x: 607, endPoint y: 240, distance: 8.0
click at [600, 241] on p "Ahorro total: $205.000 COP" at bounding box center [486, 228] width 256 height 34
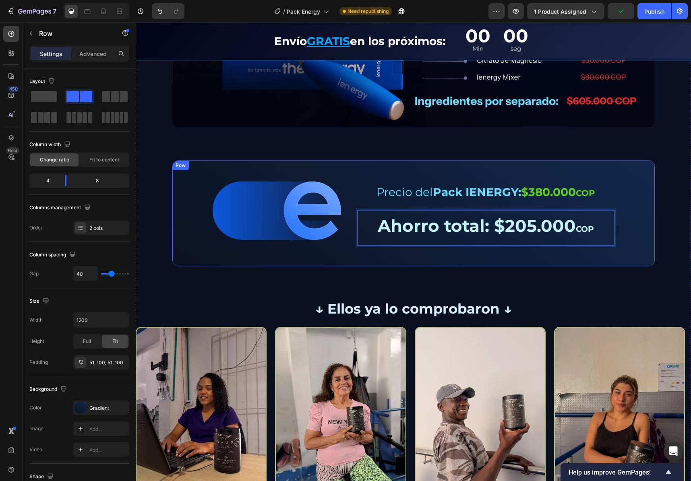
drag, startPoint x: 626, startPoint y: 229, endPoint x: 618, endPoint y: 230, distance: 7.7
click at [626, 229] on div "Image Precio del Pack IENERGY: $380.000 COP Text Block Row Row Ahorro total: $2…" at bounding box center [413, 213] width 483 height 106
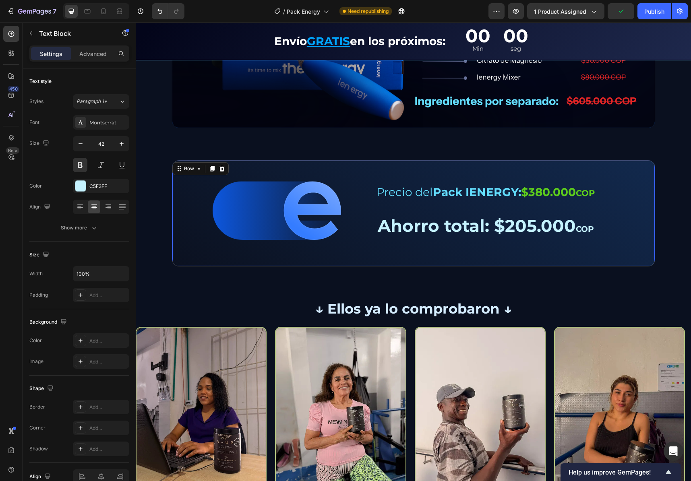
click at [583, 229] on span "COP" at bounding box center [584, 229] width 18 height 10
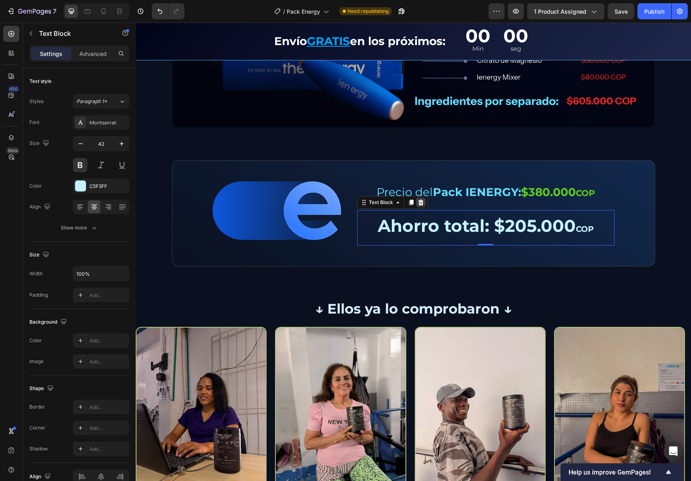
click at [417, 203] on icon at bounding box center [420, 202] width 6 height 6
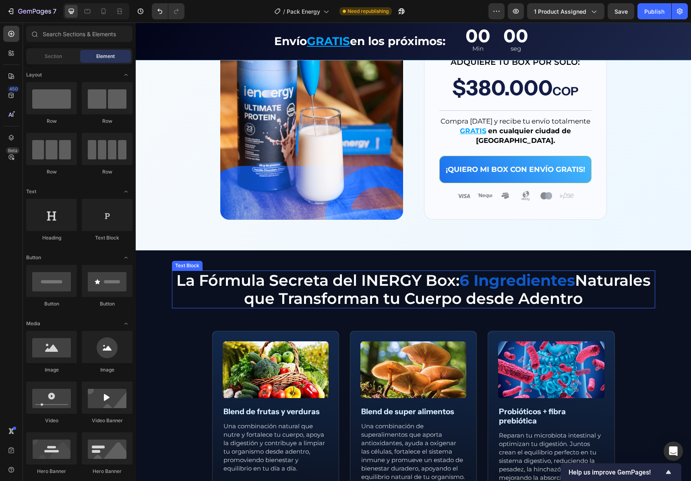
scroll to position [1870, 0]
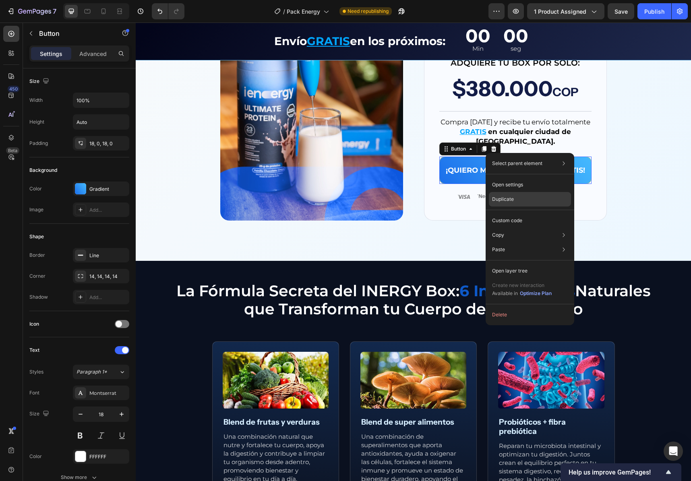
click at [510, 198] on p "Duplicate" at bounding box center [503, 199] width 22 height 7
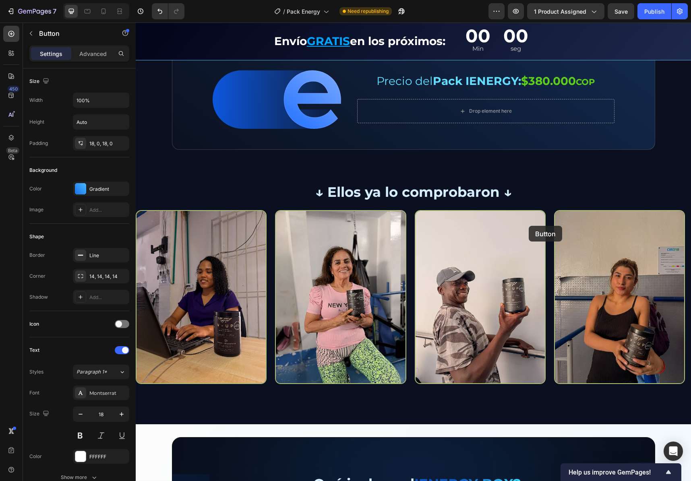
scroll to position [1121, 0]
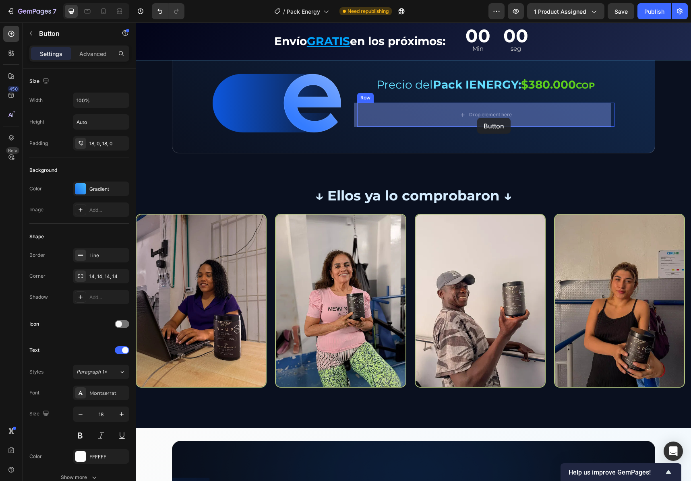
drag, startPoint x: 581, startPoint y: 189, endPoint x: 477, endPoint y: 118, distance: 125.4
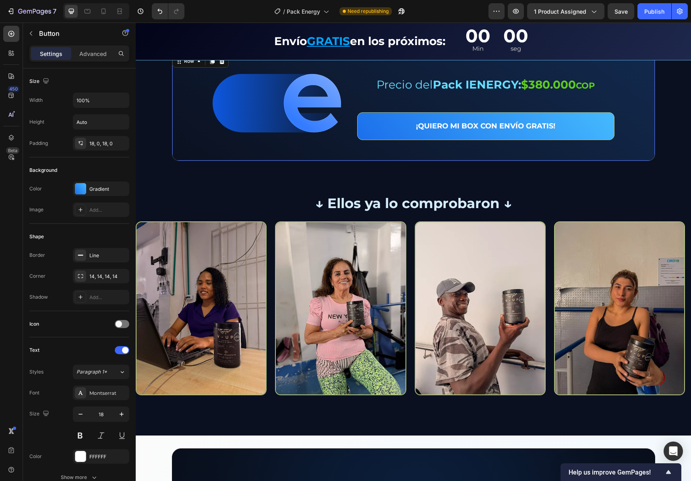
drag, startPoint x: 650, startPoint y: 142, endPoint x: 607, endPoint y: 141, distance: 43.5
click at [650, 142] on div "Image Precio del Pack IENERGY: $380.000 COP Text Block Row Row ¡QUIERO MI BOX C…" at bounding box center [413, 107] width 483 height 108
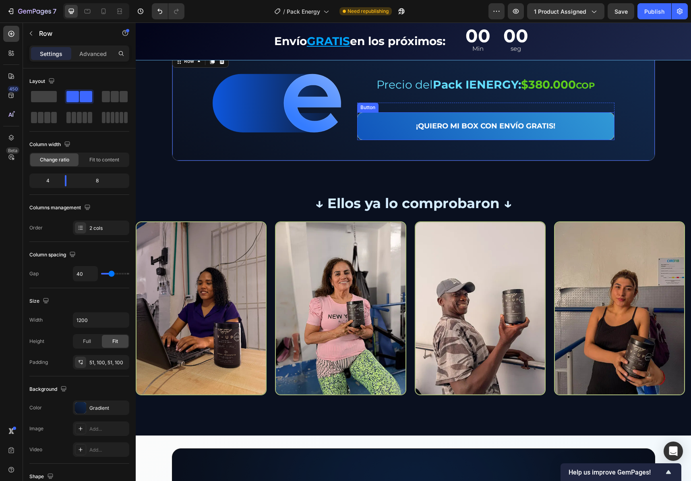
click at [557, 129] on button "¡QUIERO MI BOX CON ENVÍO GRATIS!" at bounding box center [485, 125] width 257 height 27
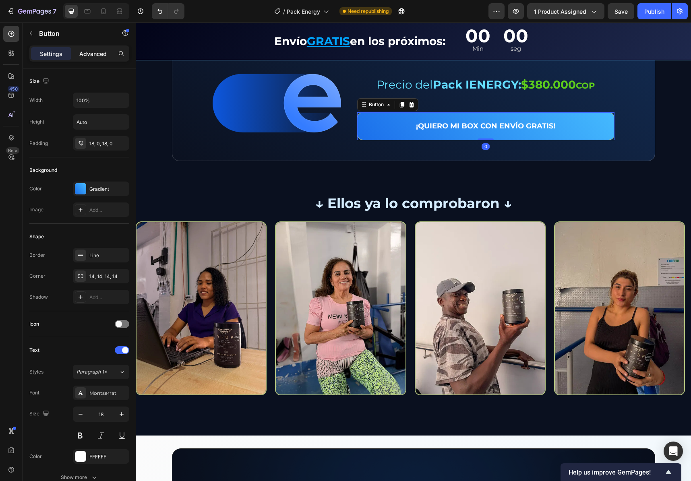
click at [78, 54] on div "Advanced" at bounding box center [93, 53] width 40 height 13
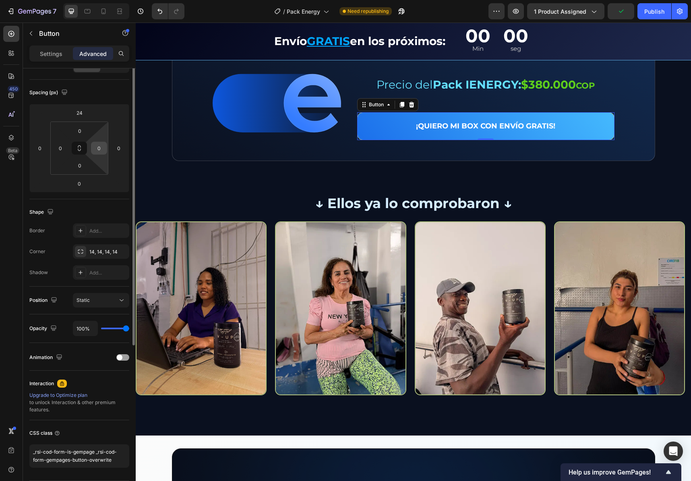
scroll to position [0, 0]
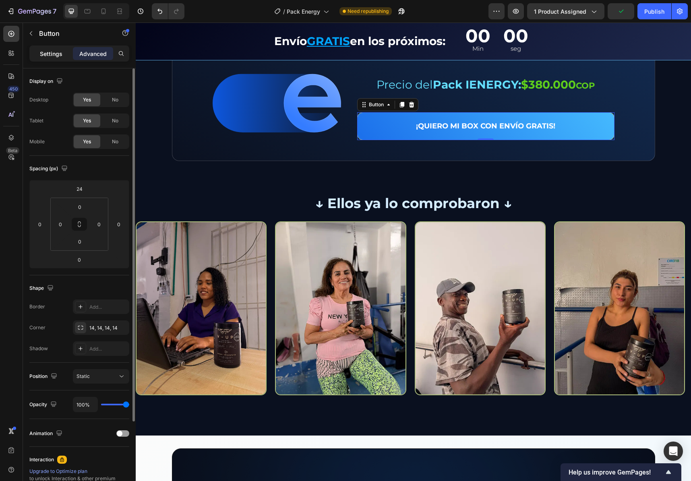
click at [64, 54] on div "Settings" at bounding box center [51, 53] width 40 height 13
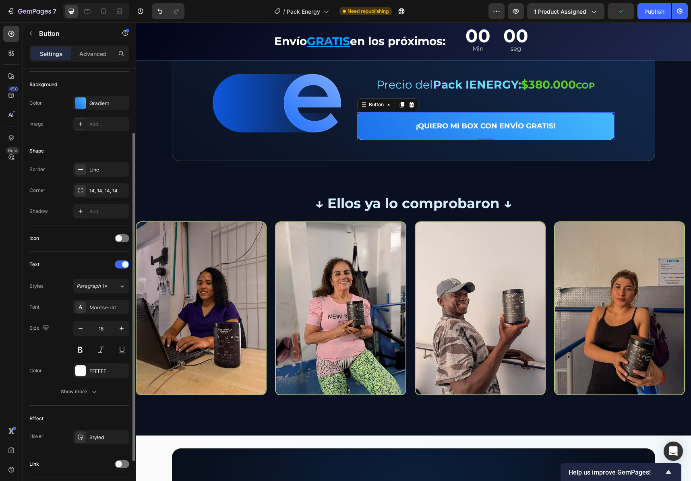
scroll to position [142, 0]
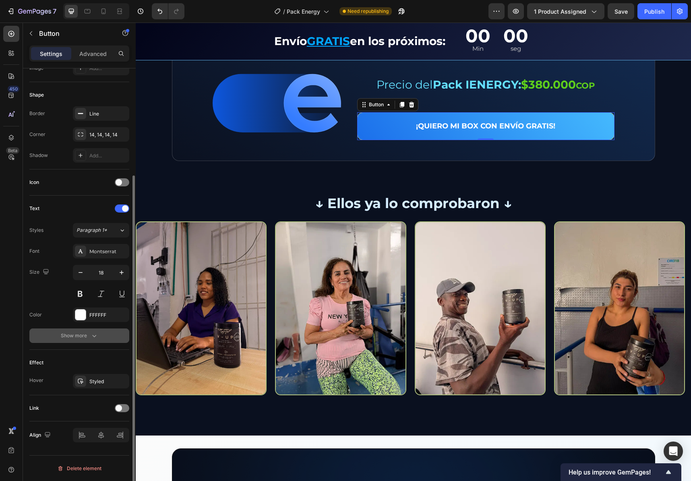
click at [84, 340] on button "Show more" at bounding box center [79, 335] width 100 height 14
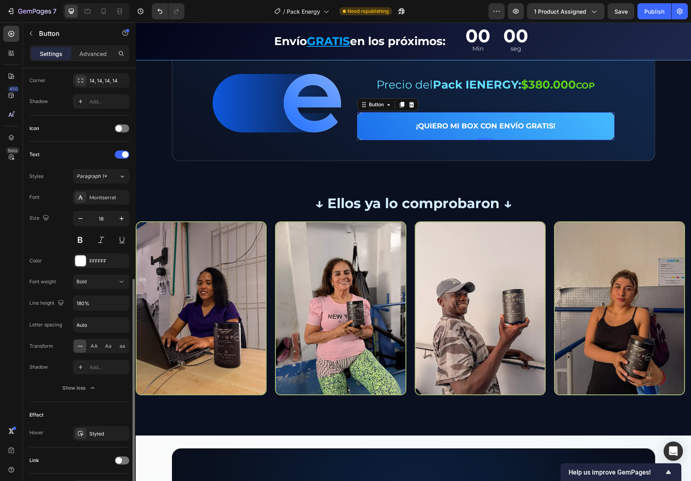
scroll to position [248, 0]
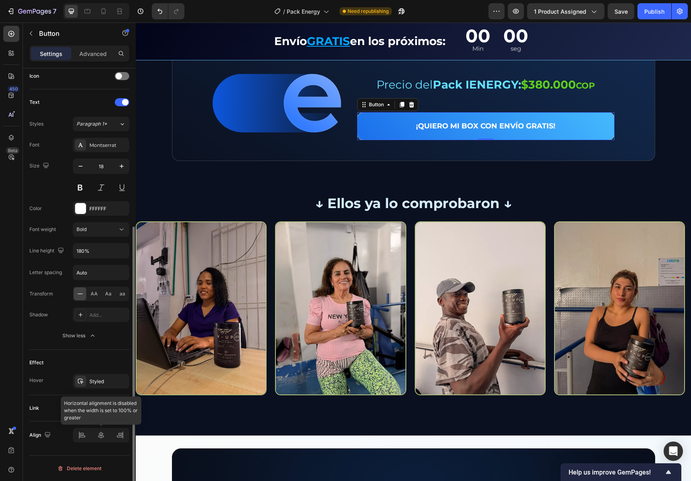
click at [100, 436] on div at bounding box center [101, 435] width 56 height 14
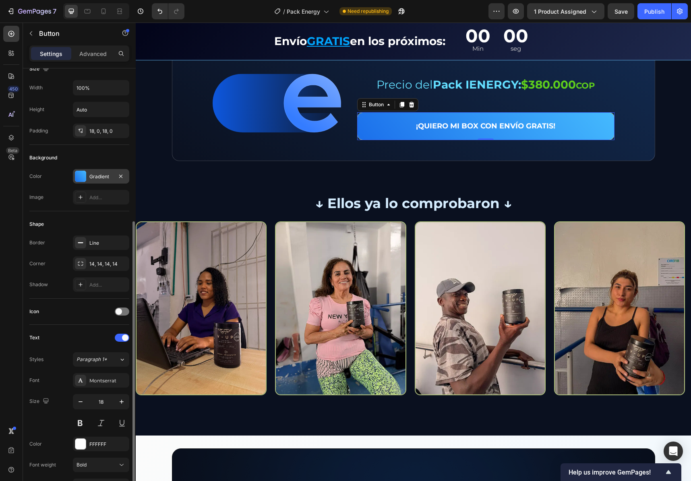
scroll to position [0, 0]
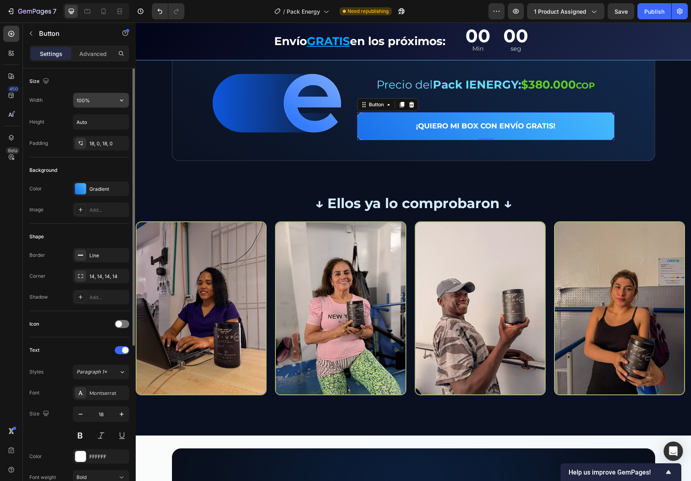
drag, startPoint x: 87, startPoint y: 99, endPoint x: 97, endPoint y: 104, distance: 11.3
click at [87, 99] on input "100%" at bounding box center [101, 100] width 56 height 14
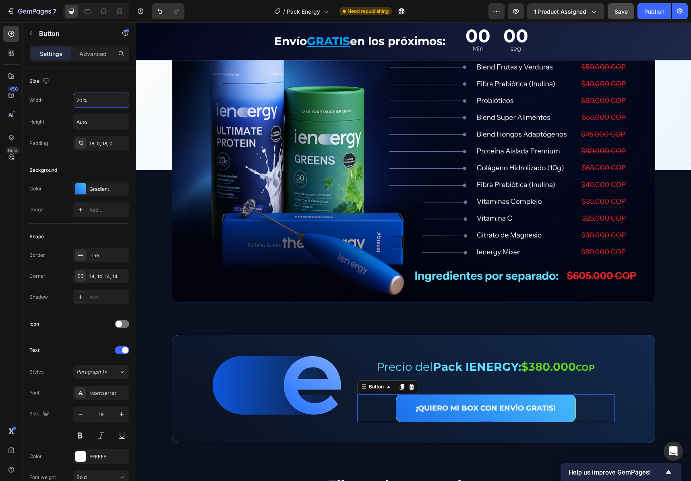
type input "70%"
click at [630, 7] on button "Save" at bounding box center [620, 11] width 27 height 16
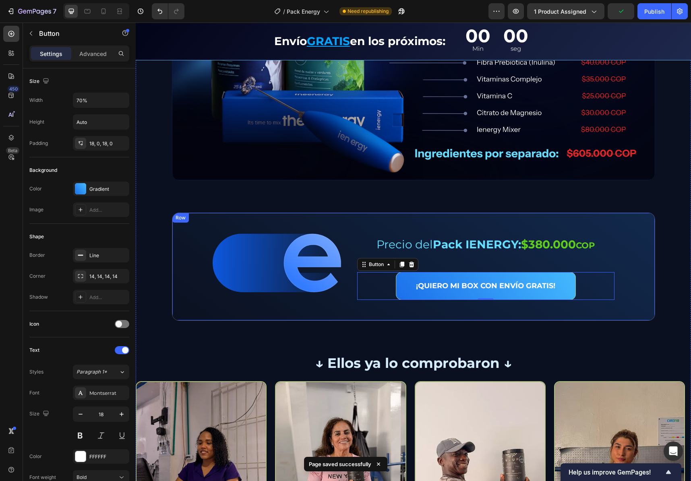
scroll to position [995, 0]
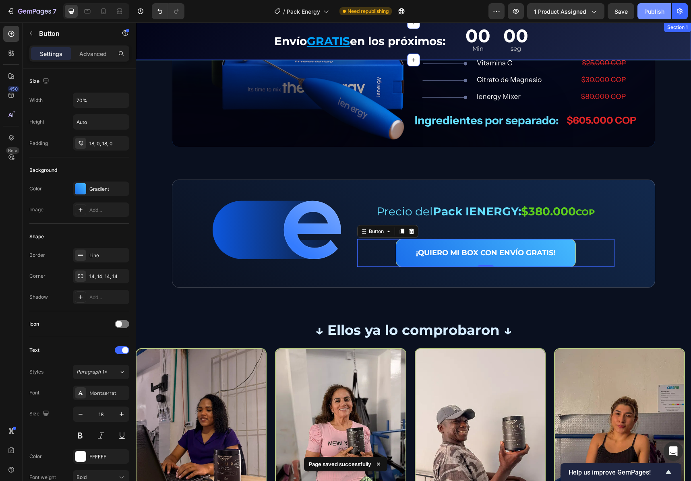
click at [649, 15] on div "Publish" at bounding box center [654, 11] width 20 height 8
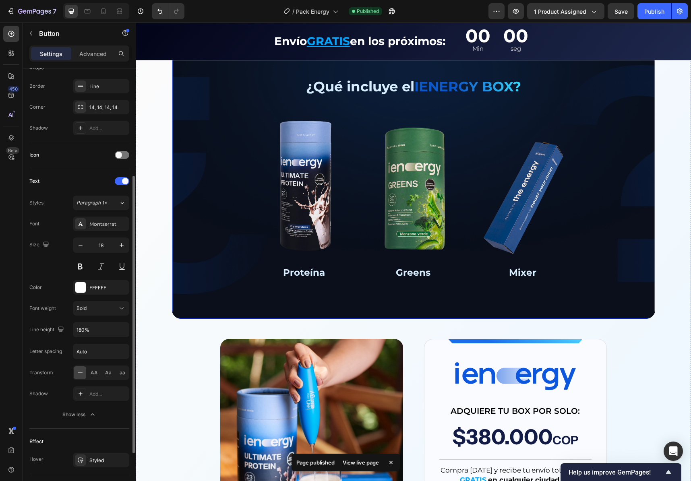
scroll to position [1700, 0]
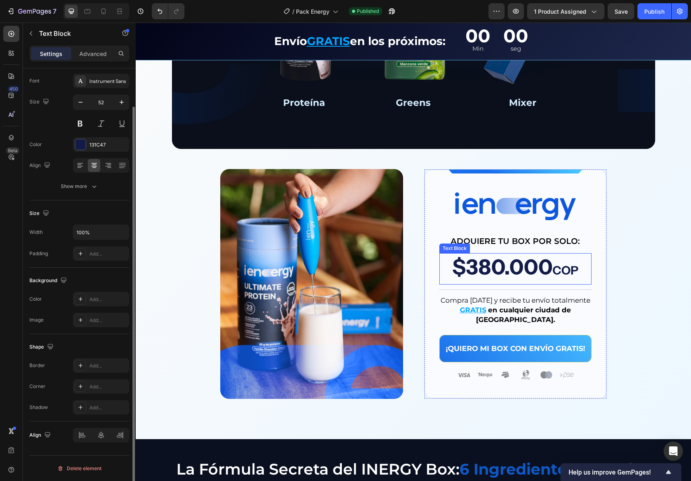
click at [498, 280] on p "$380.000 COP" at bounding box center [515, 269] width 150 height 30
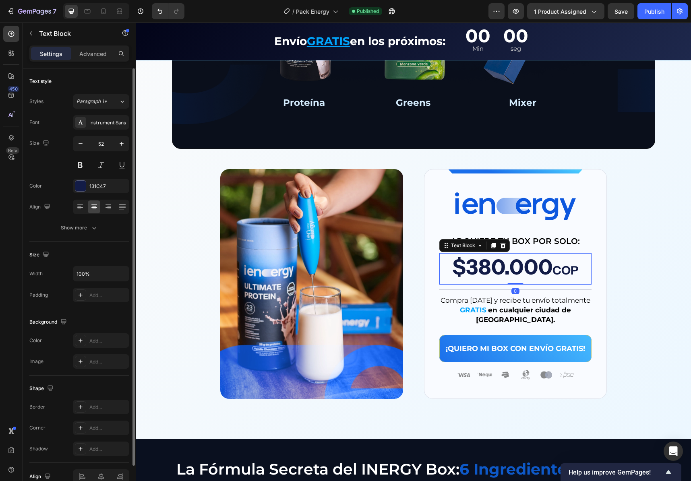
click at [527, 275] on p "$380.000 COP" at bounding box center [515, 269] width 150 height 30
click at [493, 271] on p "$380.000 COP" at bounding box center [515, 269] width 150 height 30
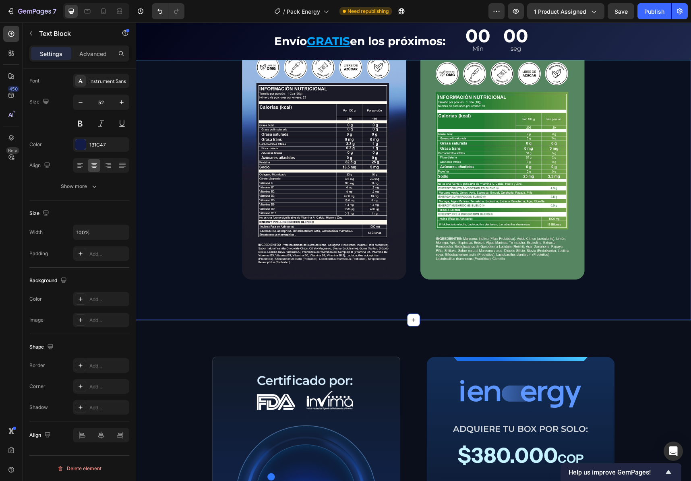
scroll to position [2369, 0]
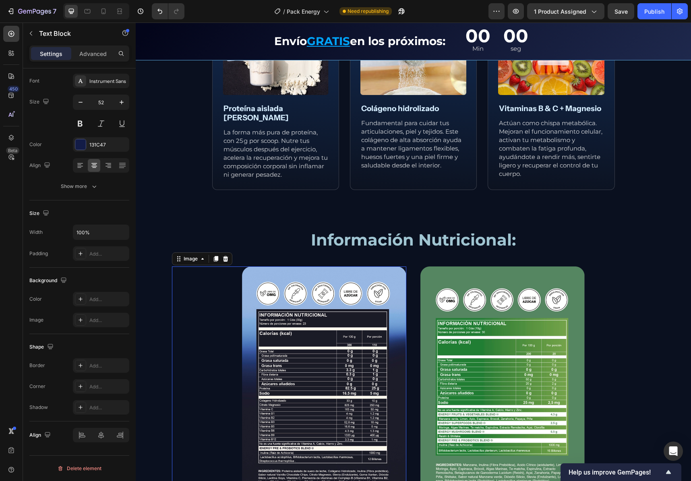
drag, startPoint x: 343, startPoint y: 299, endPoint x: 326, endPoint y: 301, distance: 17.4
click at [343, 299] on img at bounding box center [324, 385] width 164 height 239
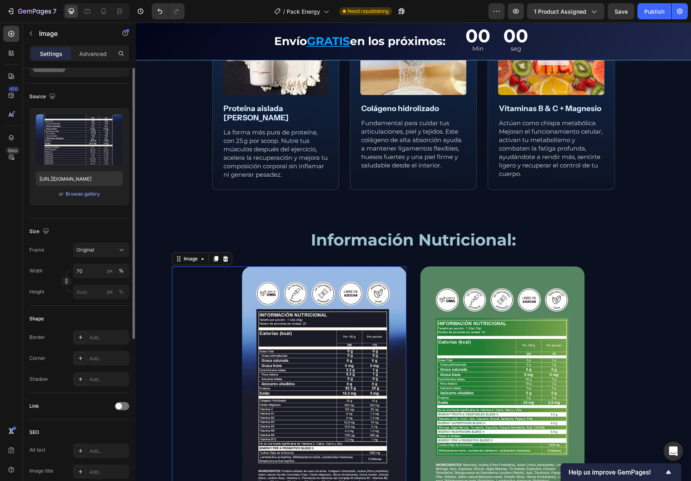
scroll to position [0, 0]
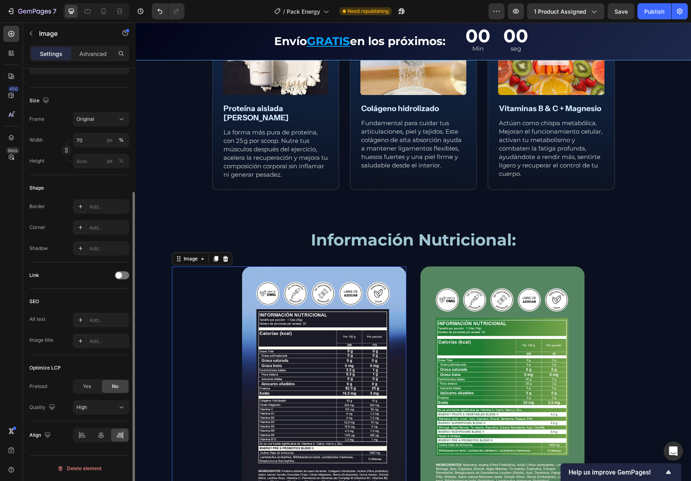
drag, startPoint x: 86, startPoint y: 381, endPoint x: 124, endPoint y: 380, distance: 38.2
click at [87, 381] on div "Yes" at bounding box center [87, 386] width 27 height 13
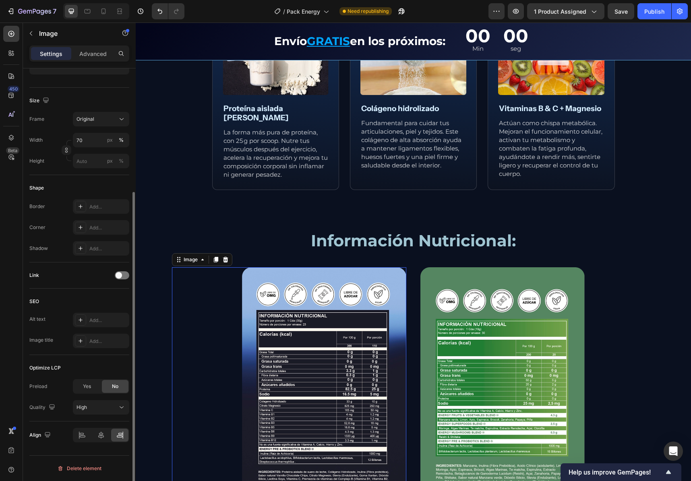
scroll to position [151, 0]
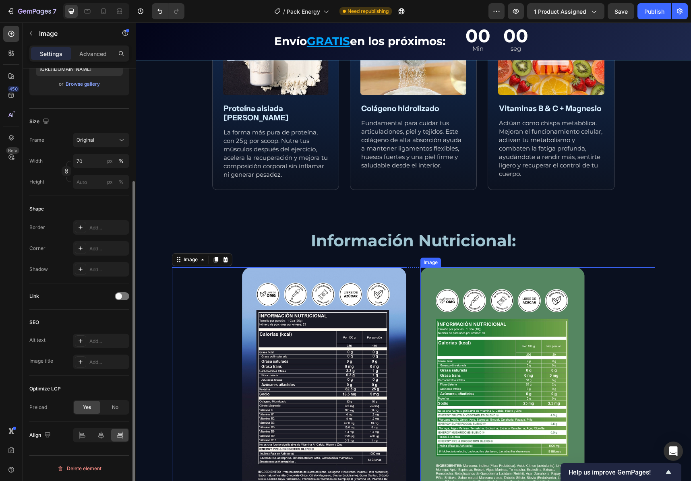
click at [470, 338] on img at bounding box center [502, 386] width 164 height 239
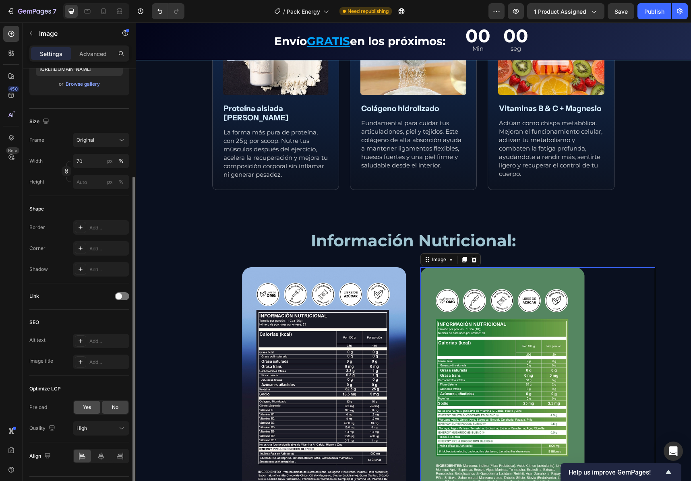
drag, startPoint x: 86, startPoint y: 404, endPoint x: 91, endPoint y: 401, distance: 5.0
click at [86, 404] on span "Yes" at bounding box center [87, 407] width 8 height 7
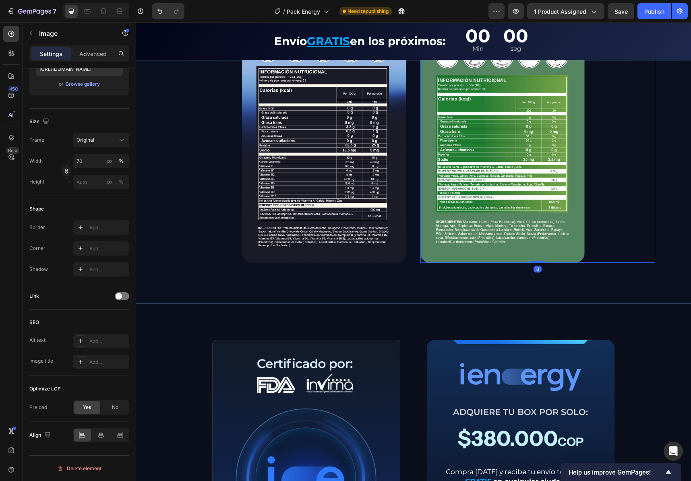
scroll to position [2778, 0]
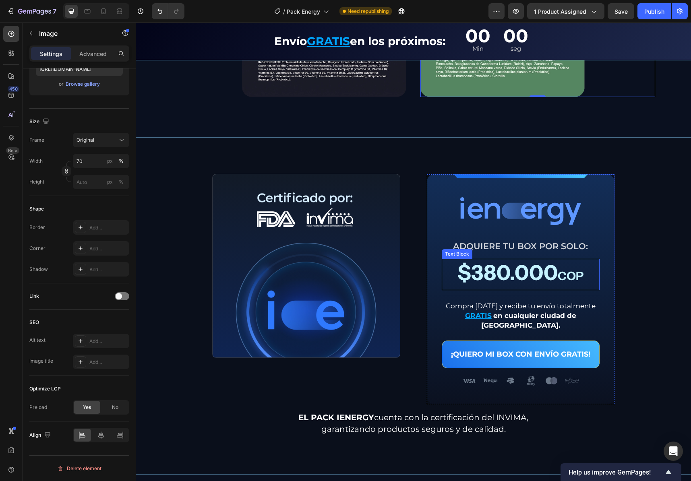
click at [500, 275] on p "$380.000 COP" at bounding box center [520, 275] width 156 height 30
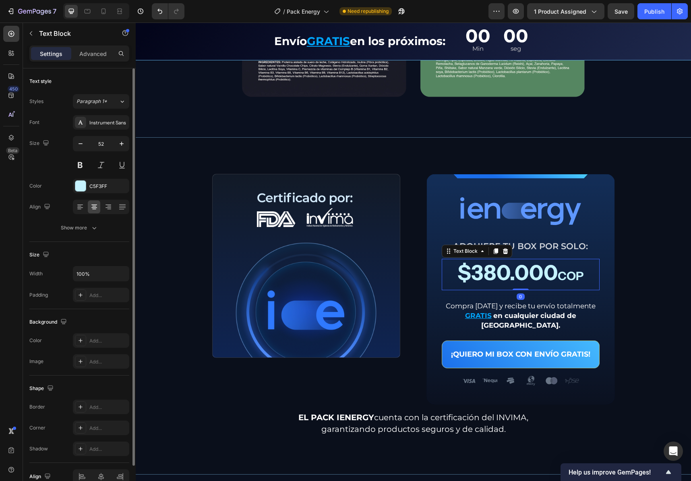
click at [500, 275] on p "$380.000 COP" at bounding box center [520, 275] width 156 height 30
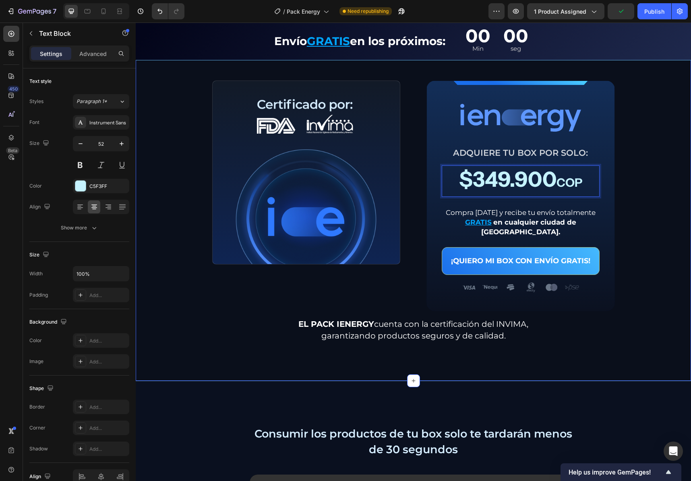
scroll to position [2908, 0]
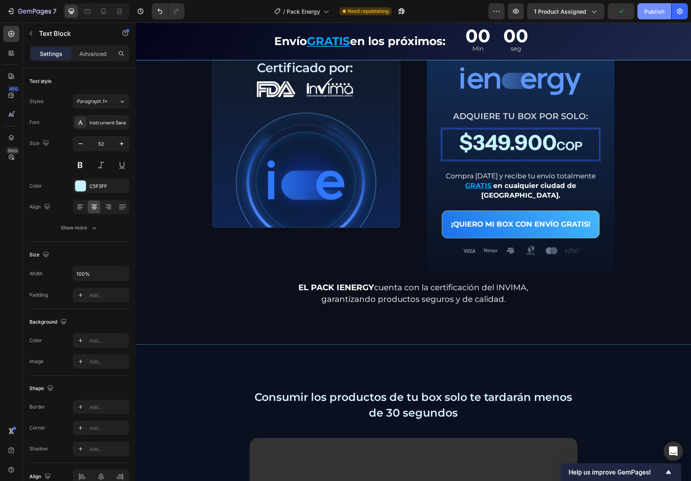
click at [659, 15] on div "Publish" at bounding box center [654, 11] width 20 height 8
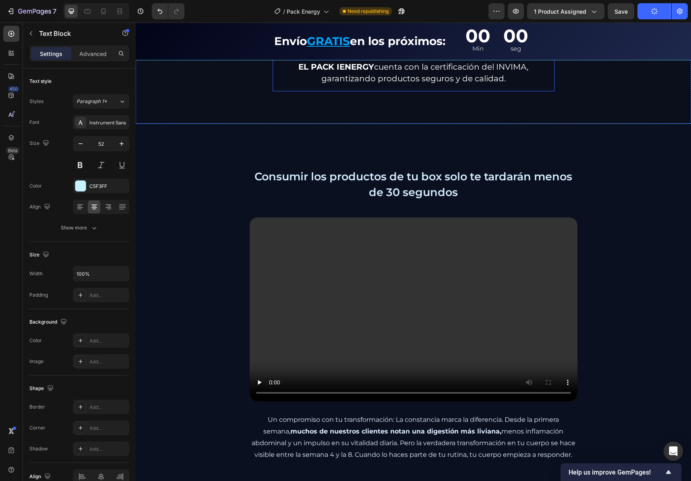
scroll to position [3149, 0]
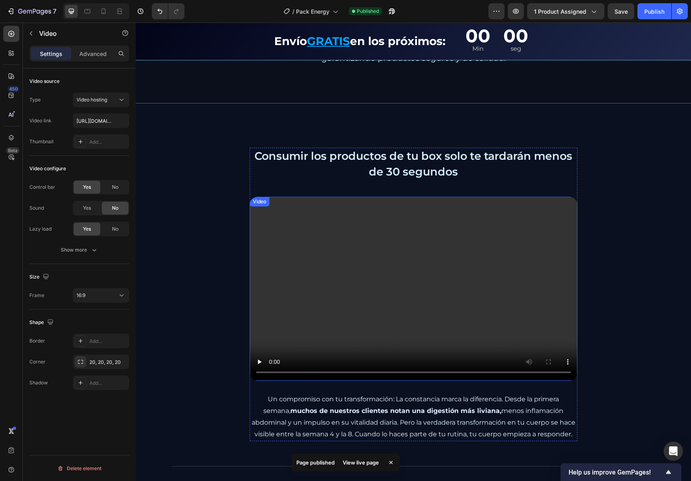
click at [436, 204] on video at bounding box center [413, 289] width 328 height 184
click at [423, 159] on p "Consumir los productos de tu box solo te tardarán menos de 30 segundos" at bounding box center [413, 163] width 320 height 31
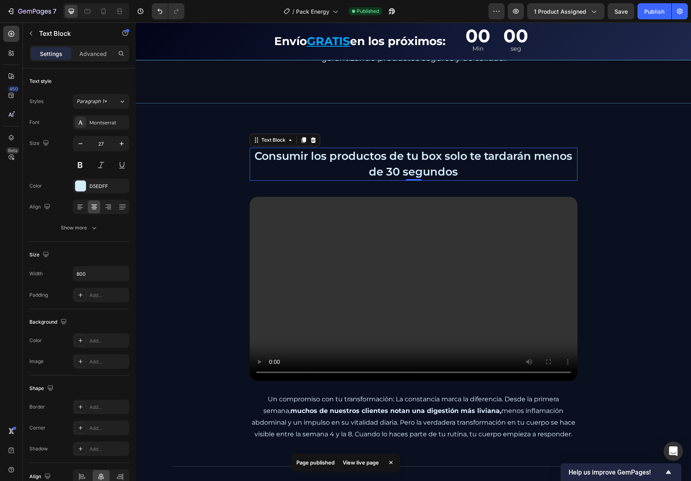
click at [423, 159] on p "Consumir los productos de tu box solo te tardarán menos de 30 segundos" at bounding box center [413, 163] width 320 height 31
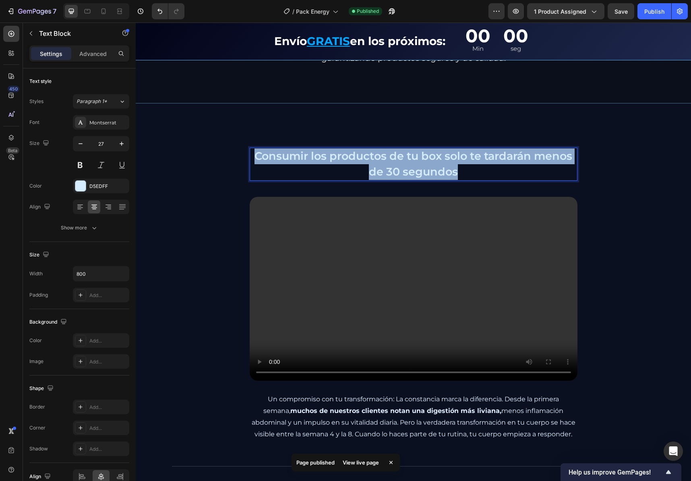
click at [423, 159] on p "Consumir los productos de tu box solo te tardarán menos de 30 segundos" at bounding box center [413, 163] width 320 height 31
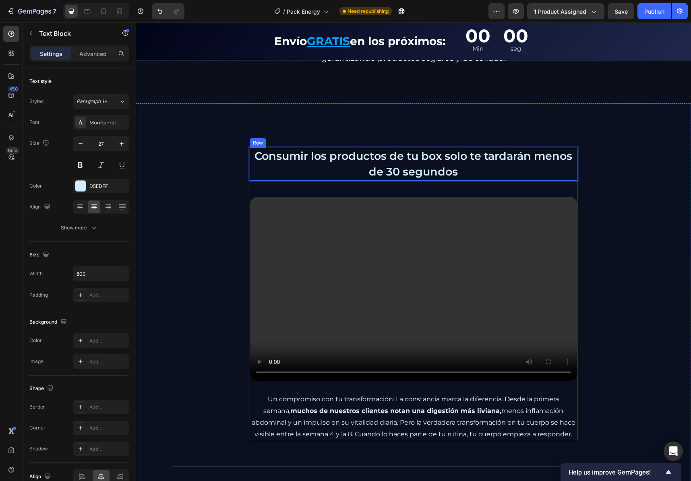
click at [360, 381] on div "Consumir los productos de tu box solo te tardarán menos de 30 segundos Text Blo…" at bounding box center [413, 294] width 328 height 293
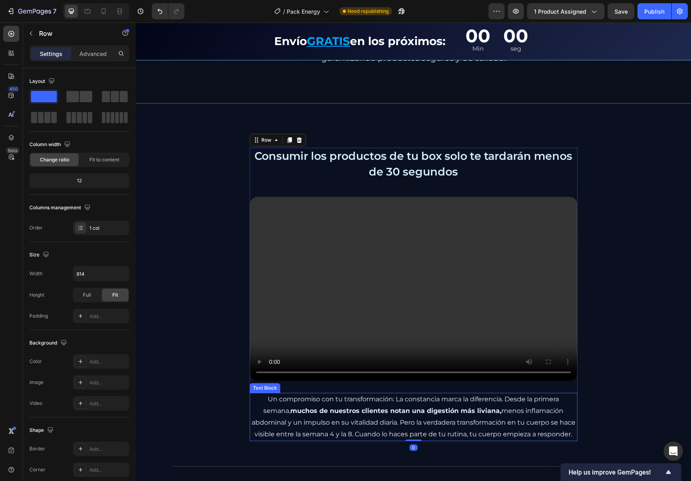
click at [359, 407] on strong "muchos de nuestros clientes notan una digestión más liviana," at bounding box center [395, 411] width 211 height 8
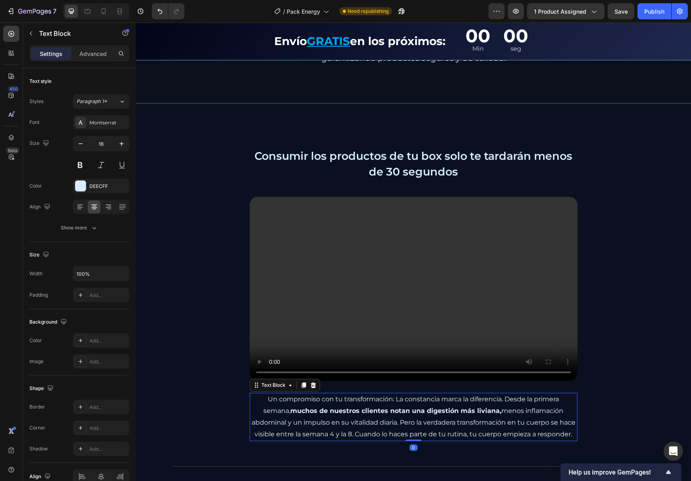
click at [312, 382] on icon at bounding box center [313, 385] width 6 height 6
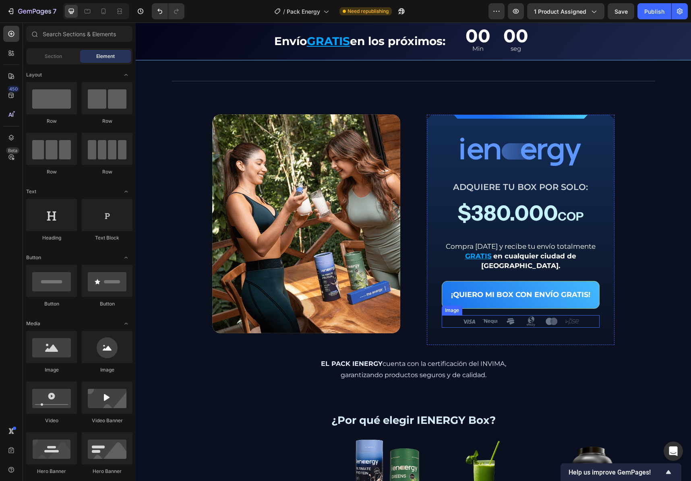
scroll to position [3441, 0]
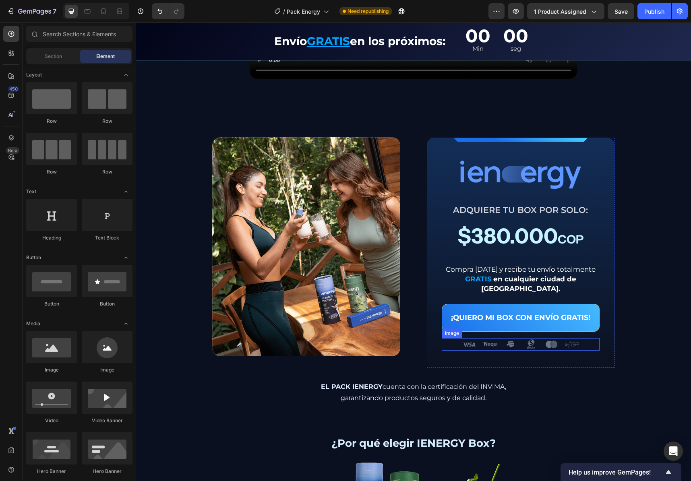
click at [500, 244] on p "$380.000 COP" at bounding box center [520, 238] width 156 height 30
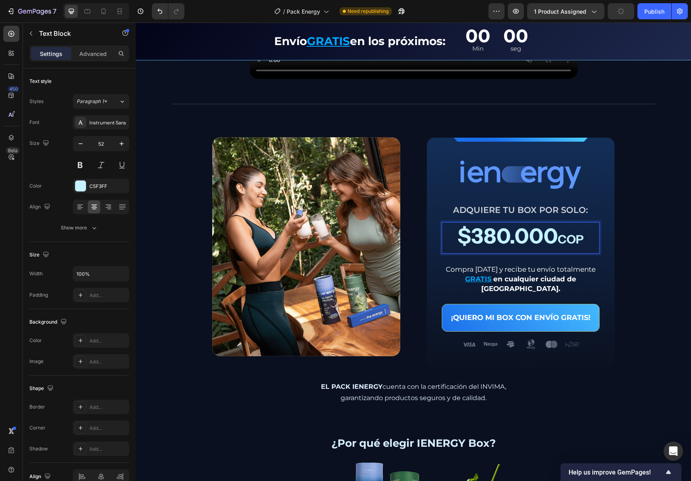
drag, startPoint x: 497, startPoint y: 235, endPoint x: 495, endPoint y: 240, distance: 5.1
click at [497, 235] on p "$380.000 COP" at bounding box center [520, 238] width 156 height 30
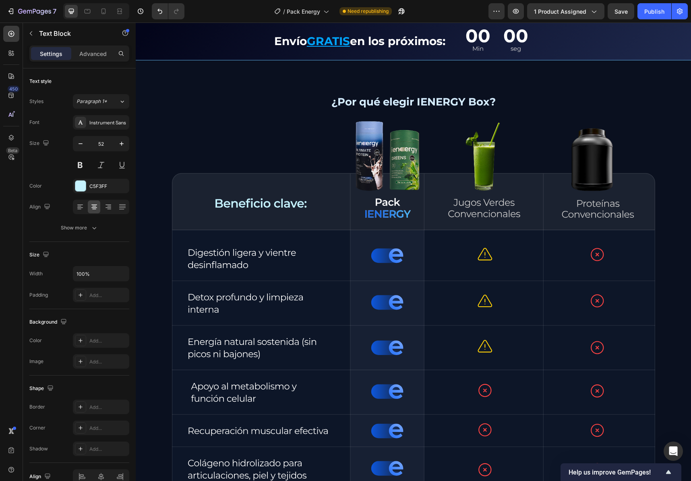
scroll to position [3783, 0]
click at [638, 12] on button "Publish" at bounding box center [654, 11] width 34 height 16
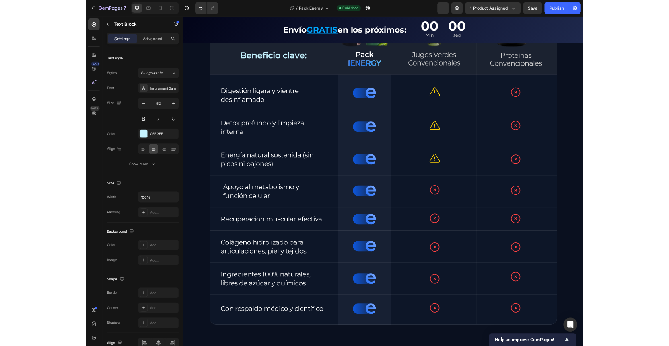
scroll to position [3933, 0]
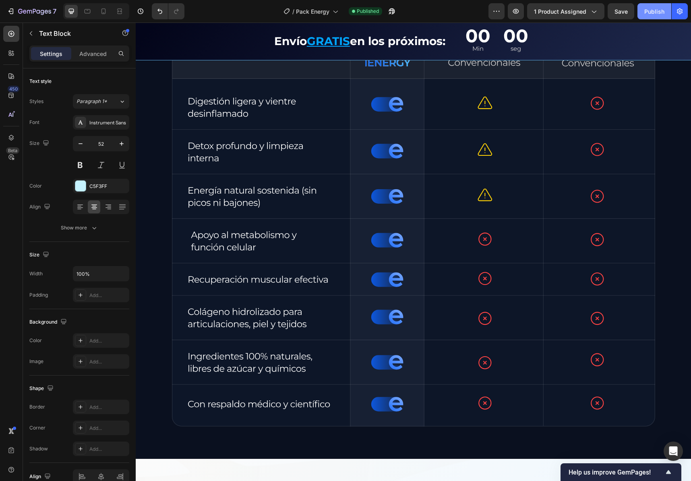
click at [656, 13] on div "Publish" at bounding box center [654, 11] width 20 height 8
